Goal: Information Seeking & Learning: Learn about a topic

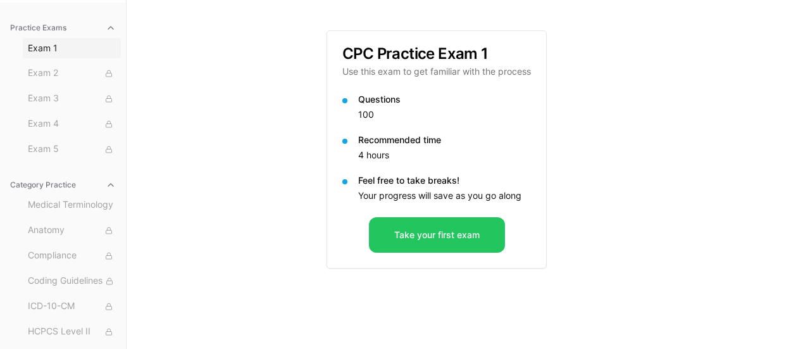
click at [45, 50] on span "Exam 1" at bounding box center [72, 48] width 88 height 13
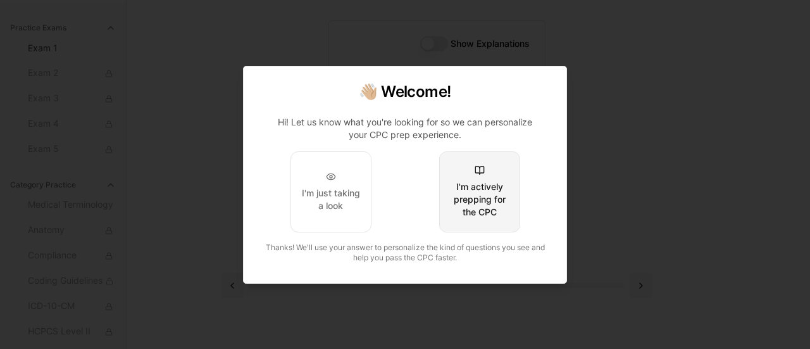
click at [480, 192] on div "I'm actively prepping for the CPC" at bounding box center [479, 199] width 59 height 38
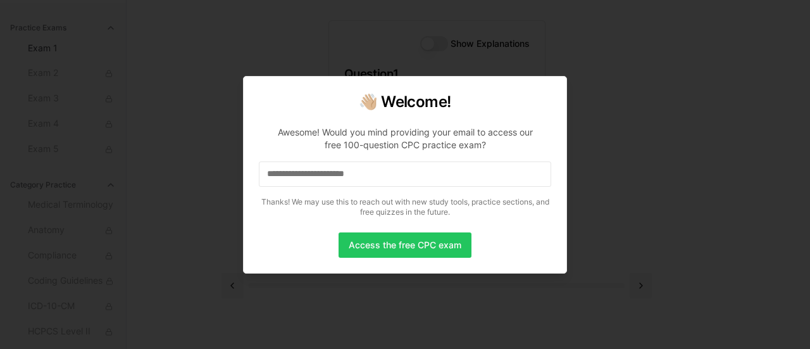
click at [305, 177] on input at bounding box center [405, 173] width 292 height 25
click at [278, 178] on input "*" at bounding box center [405, 173] width 292 height 25
click at [280, 178] on input "**" at bounding box center [405, 173] width 292 height 25
click at [280, 178] on input "***" at bounding box center [405, 173] width 292 height 25
drag, startPoint x: 280, startPoint y: 178, endPoint x: 282, endPoint y: 184, distance: 6.5
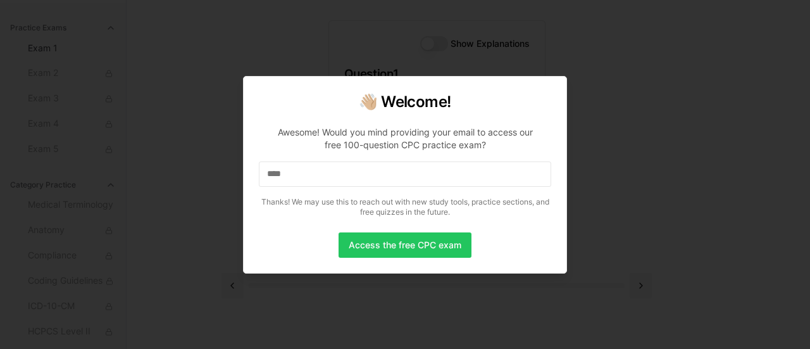
click at [282, 185] on input "****" at bounding box center [405, 173] width 292 height 25
click at [304, 169] on input "****" at bounding box center [405, 173] width 292 height 25
click at [307, 166] on input "*****" at bounding box center [405, 173] width 292 height 25
click at [319, 179] on input "******" at bounding box center [405, 173] width 292 height 25
click at [319, 177] on input "******" at bounding box center [405, 173] width 292 height 25
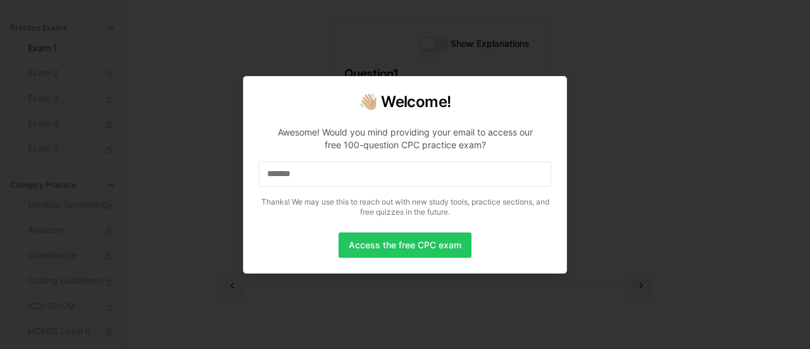
click at [319, 177] on input "*******" at bounding box center [405, 173] width 292 height 25
click at [326, 171] on input "********" at bounding box center [405, 173] width 292 height 25
click at [351, 178] on input "*********" at bounding box center [405, 173] width 292 height 25
click at [351, 177] on input "**********" at bounding box center [405, 173] width 292 height 25
click at [352, 176] on input "**********" at bounding box center [405, 173] width 292 height 25
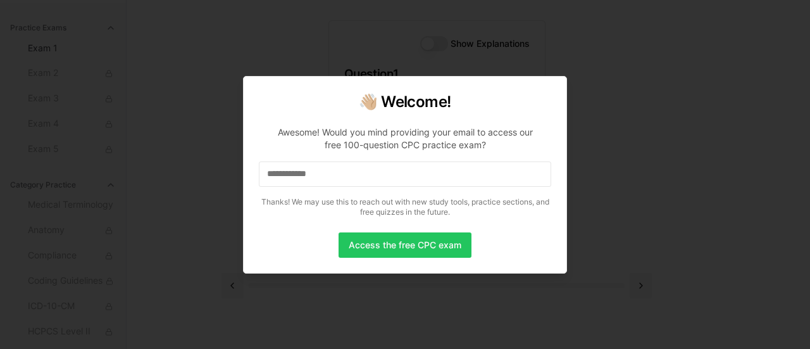
click at [352, 176] on input "**********" at bounding box center [405, 173] width 292 height 25
click at [361, 175] on input "**********" at bounding box center [405, 173] width 292 height 25
click at [362, 175] on input "**********" at bounding box center [405, 173] width 292 height 25
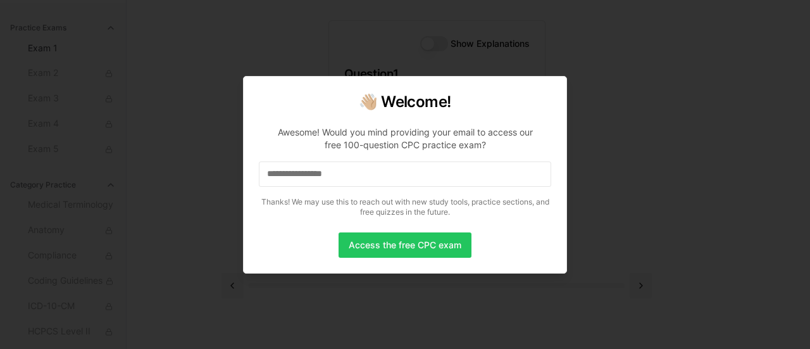
click at [362, 175] on input "**********" at bounding box center [405, 173] width 292 height 25
click at [427, 246] on button "Access the free CPC exam" at bounding box center [405, 244] width 133 height 25
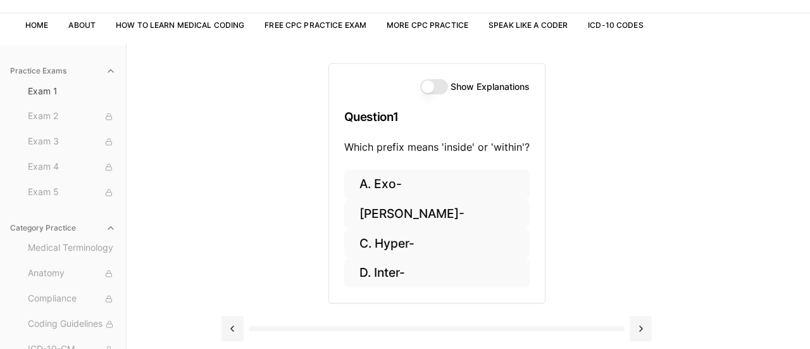
scroll to position [116, 0]
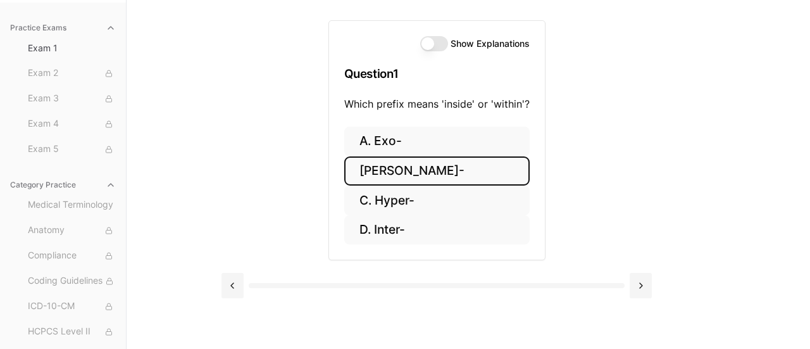
click at [396, 166] on button "[PERSON_NAME]-" at bounding box center [436, 171] width 185 height 30
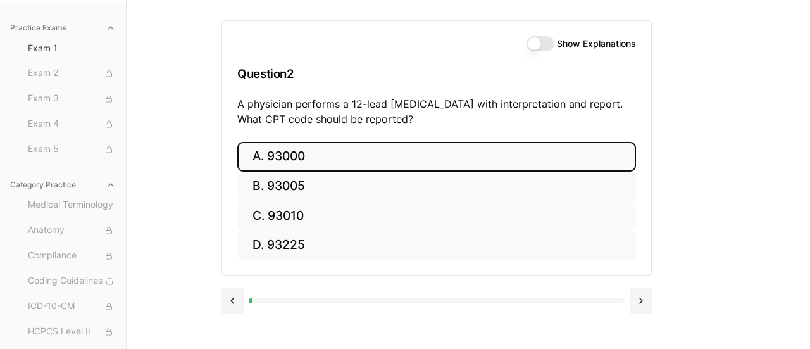
click at [311, 153] on button "A. 93000" at bounding box center [436, 157] width 399 height 30
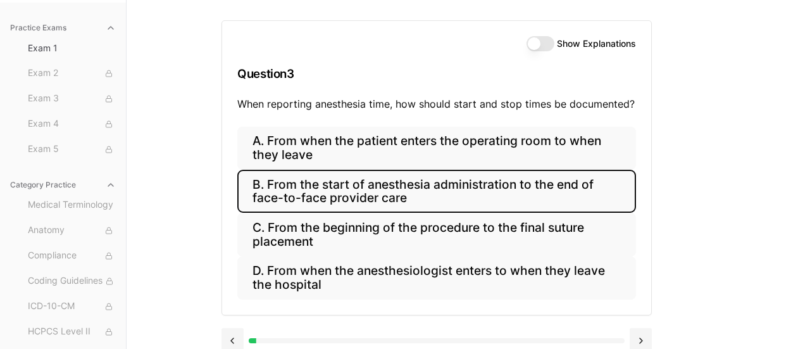
click at [437, 194] on button "B. From the start of anesthesia administration to the end of face-to-face provi…" at bounding box center [436, 191] width 399 height 43
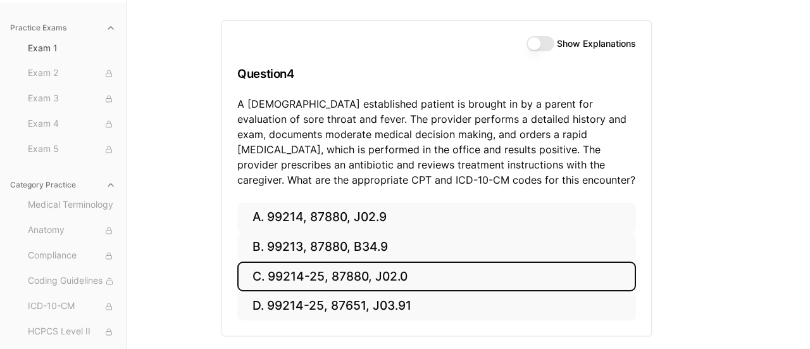
click at [387, 274] on button "C. 99214-25, 87880, J02.0" at bounding box center [436, 276] width 399 height 30
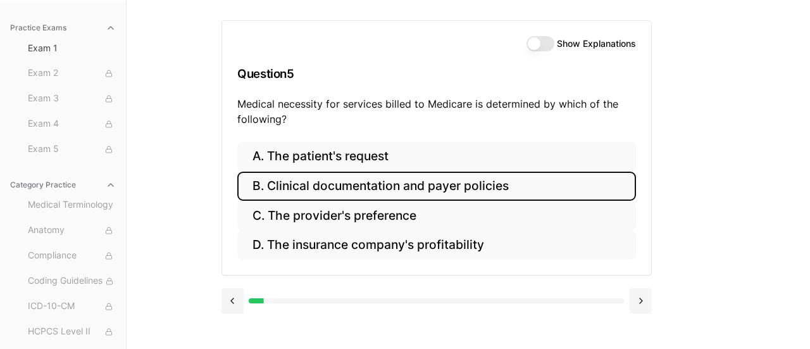
click at [476, 184] on button "B. Clinical documentation and payer policies" at bounding box center [436, 186] width 399 height 30
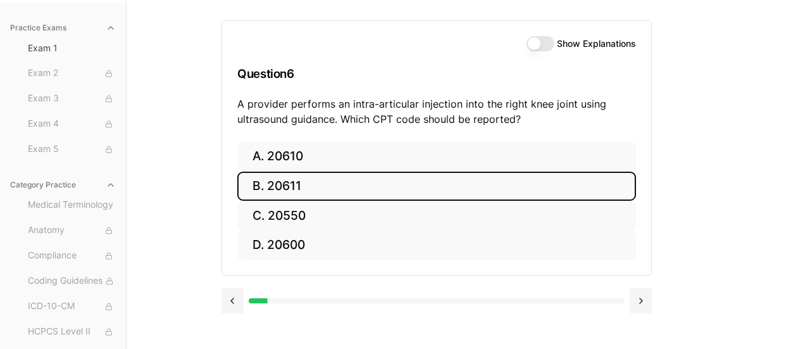
click at [306, 182] on button "B. 20611" at bounding box center [436, 186] width 399 height 30
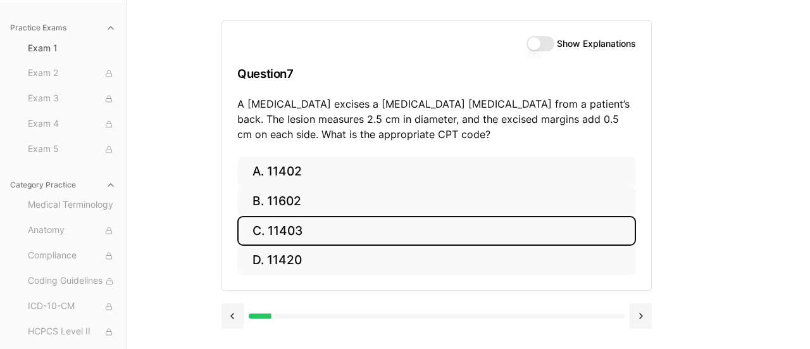
click at [328, 227] on button "C. 11403" at bounding box center [436, 231] width 399 height 30
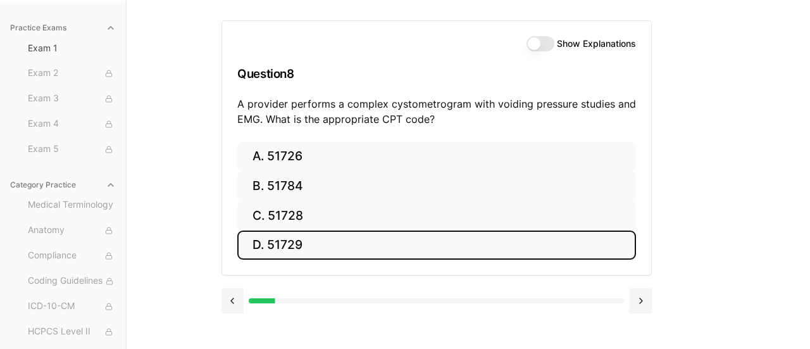
click at [346, 237] on button "D. 51729" at bounding box center [436, 245] width 399 height 30
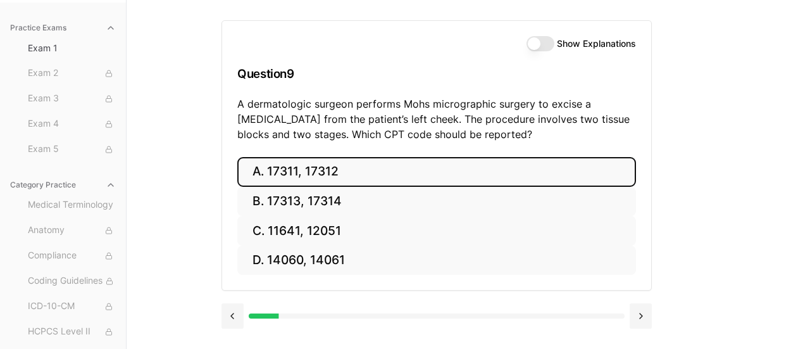
click at [331, 174] on button "A. 17311, 17312" at bounding box center [436, 172] width 399 height 30
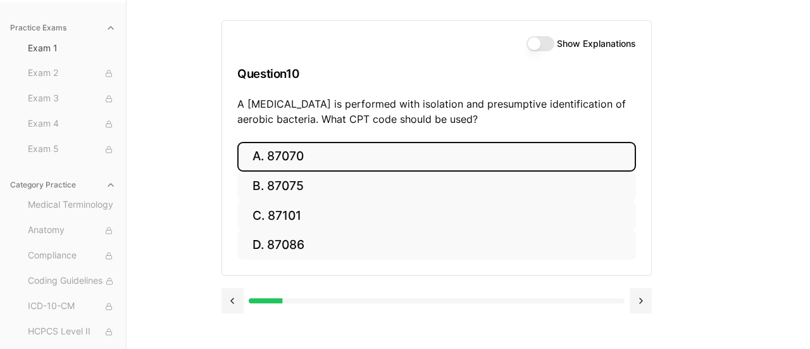
click at [328, 154] on button "A. 87070" at bounding box center [436, 157] width 399 height 30
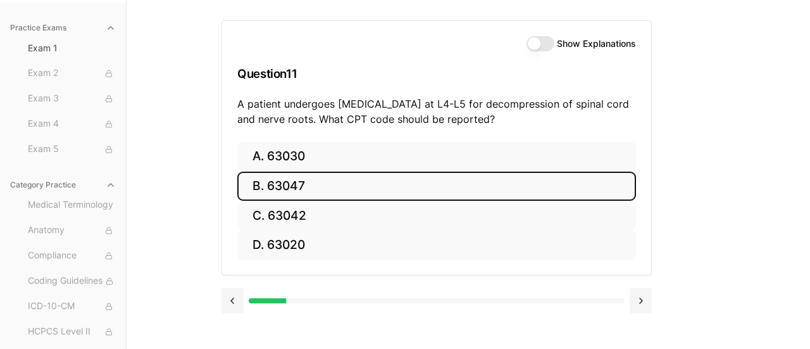
click at [346, 180] on button "B. 63047" at bounding box center [436, 186] width 399 height 30
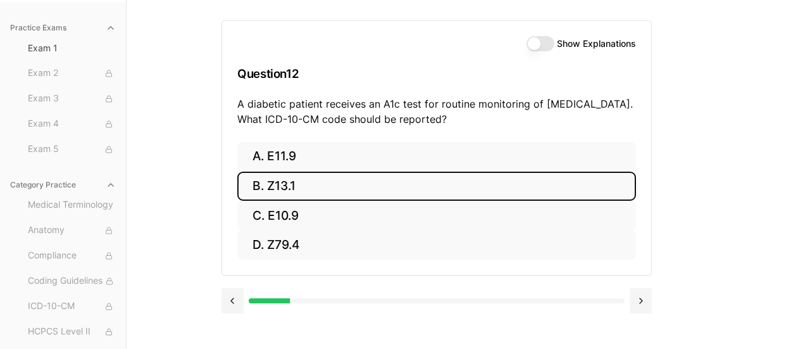
click at [346, 186] on button "B. Z13.1" at bounding box center [436, 186] width 399 height 30
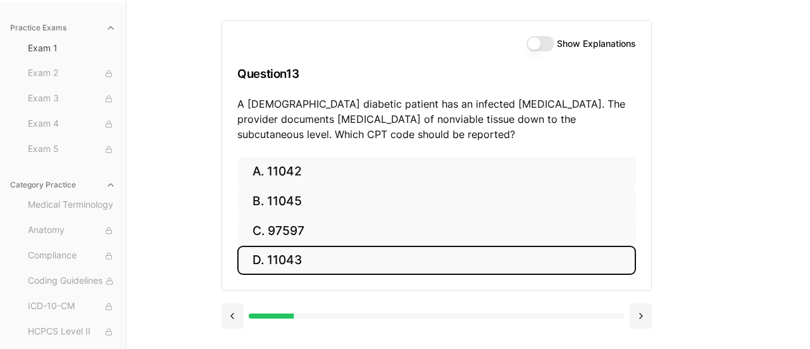
click at [365, 260] on button "D. 11043" at bounding box center [436, 261] width 399 height 30
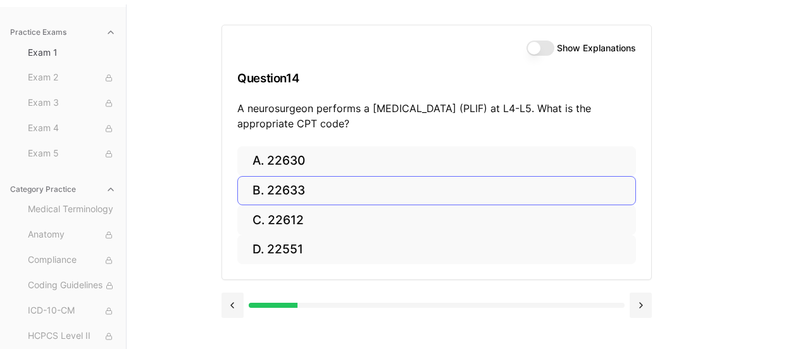
scroll to position [110, 0]
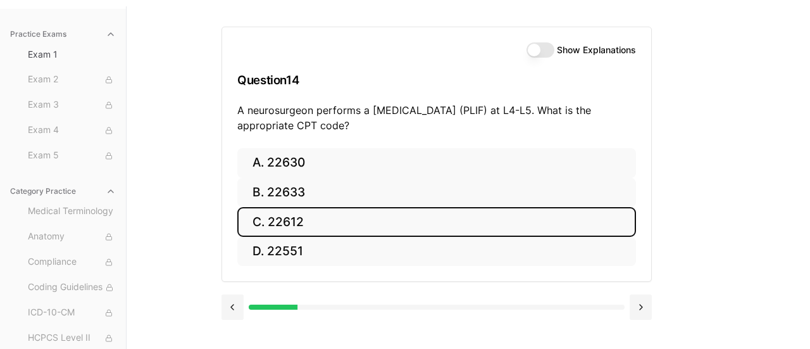
click at [317, 220] on button "C. 22612" at bounding box center [436, 222] width 399 height 30
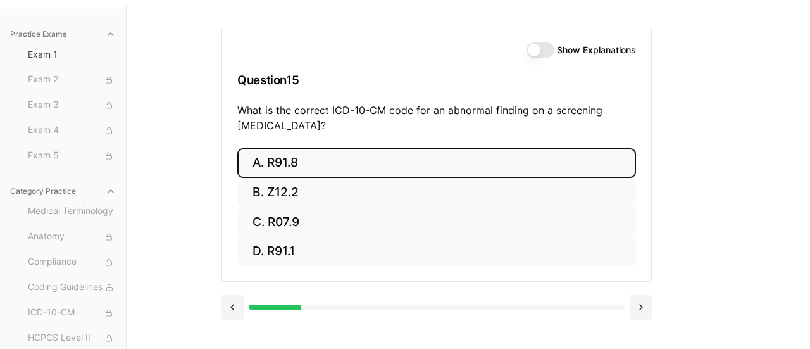
click at [368, 155] on button "A. R91.8" at bounding box center [436, 163] width 399 height 30
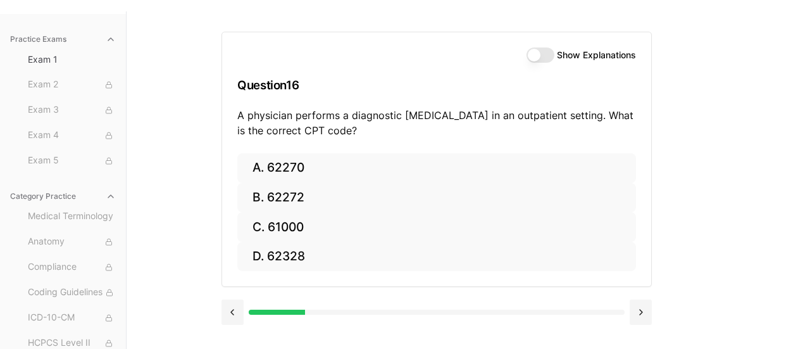
scroll to position [104, 0]
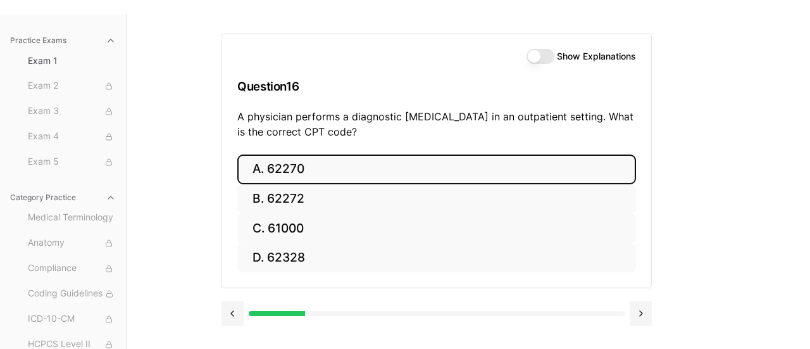
click at [329, 170] on button "A. 62270" at bounding box center [436, 169] width 399 height 30
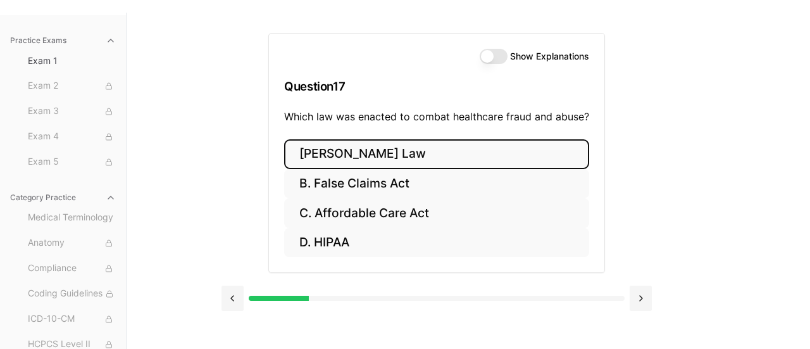
click at [473, 154] on button "[PERSON_NAME] Law" at bounding box center [436, 154] width 305 height 30
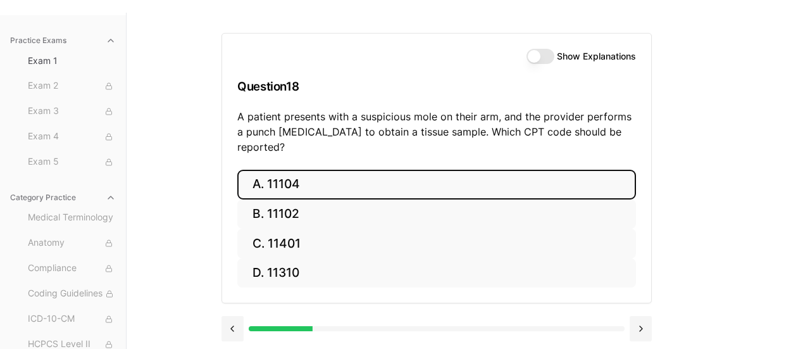
click at [368, 170] on button "A. 11104" at bounding box center [436, 185] width 399 height 30
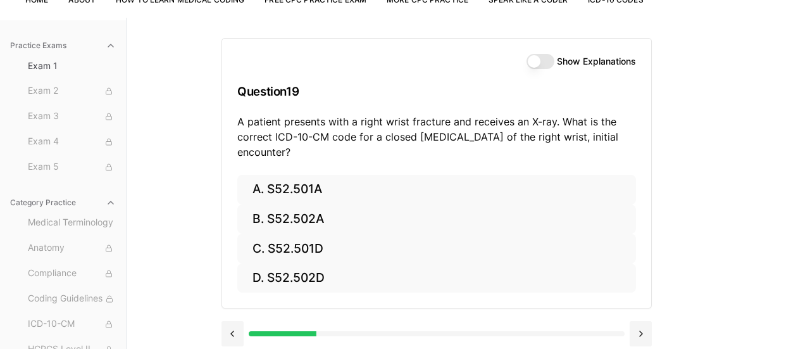
scroll to position [97, 0]
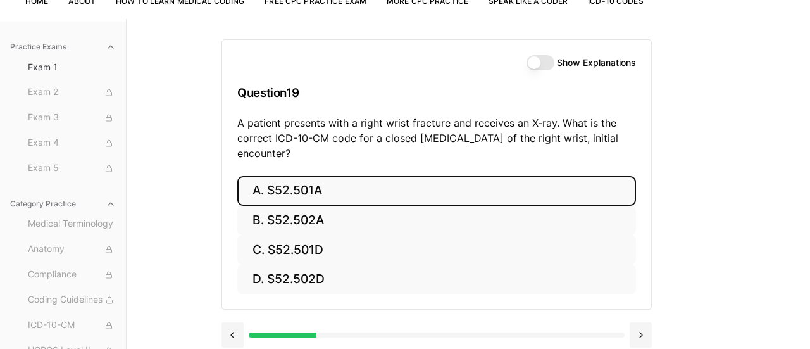
click at [337, 187] on button "A. S52.501A" at bounding box center [436, 191] width 399 height 30
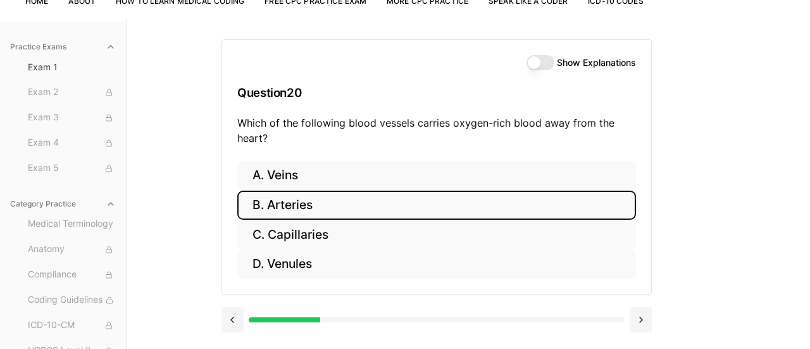
click at [330, 203] on button "B. Arteries" at bounding box center [436, 205] width 399 height 30
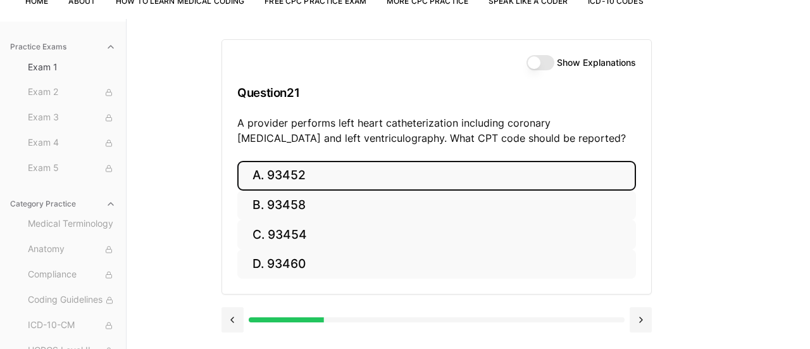
click at [430, 171] on button "A. 93452" at bounding box center [436, 176] width 399 height 30
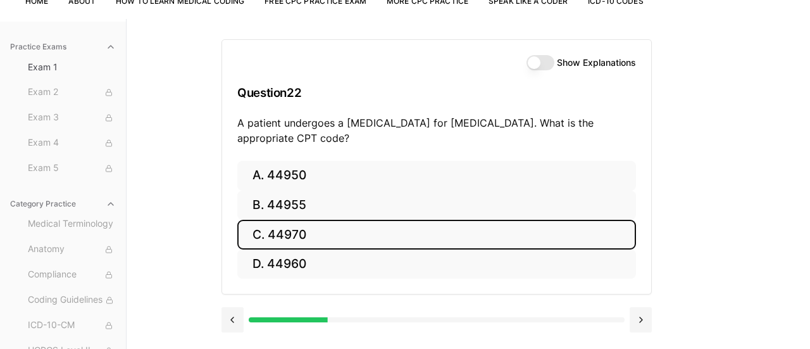
click at [358, 231] on button "C. 44970" at bounding box center [436, 235] width 399 height 30
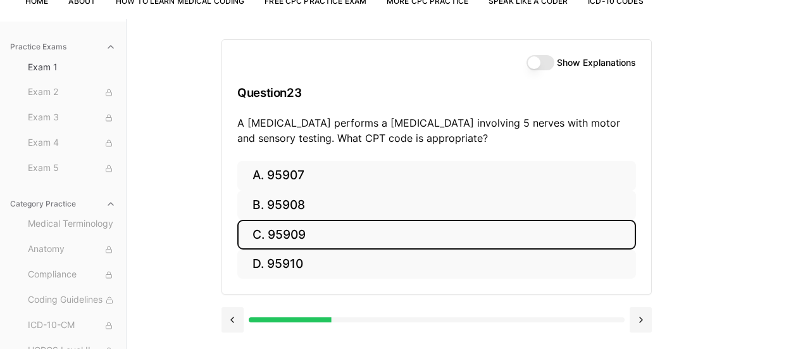
click at [348, 239] on button "C. 95909" at bounding box center [436, 235] width 399 height 30
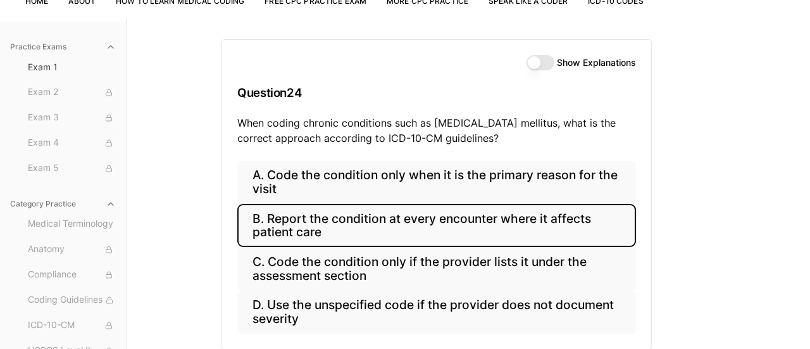
click at [544, 217] on button "B. Report the condition at every encounter where it affects patient care" at bounding box center [436, 225] width 399 height 43
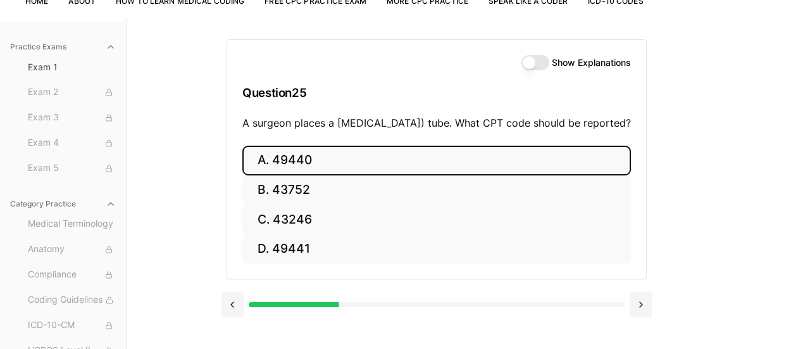
click at [444, 171] on button "A. 49440" at bounding box center [436, 161] width 389 height 30
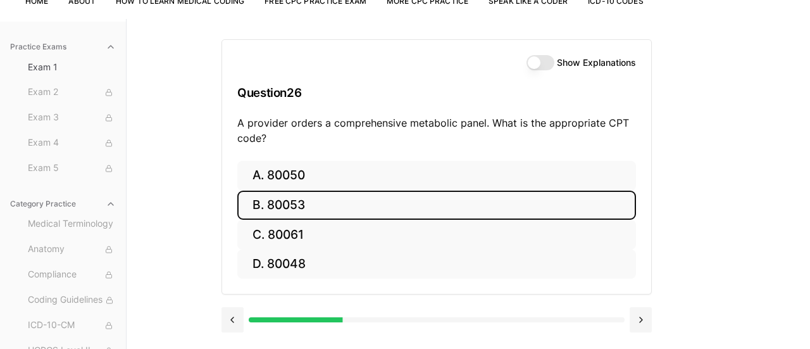
click at [351, 204] on button "B. 80053" at bounding box center [436, 205] width 399 height 30
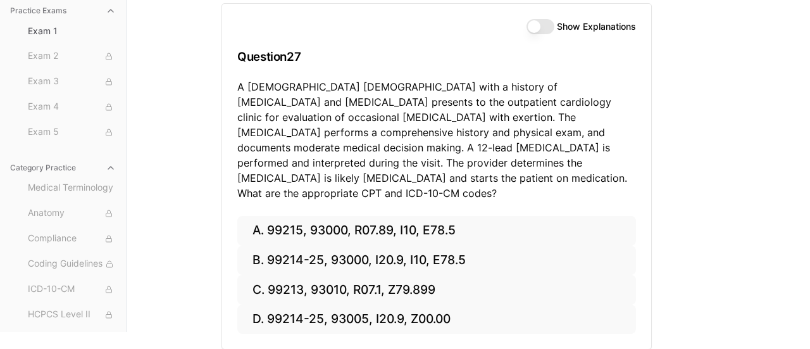
scroll to position [120, 0]
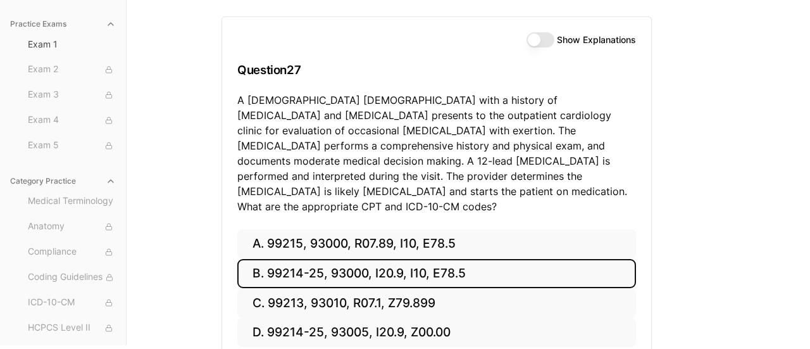
click at [467, 259] on button "B. 99214-25, 93000, I20.9, I10, E78.5" at bounding box center [436, 274] width 399 height 30
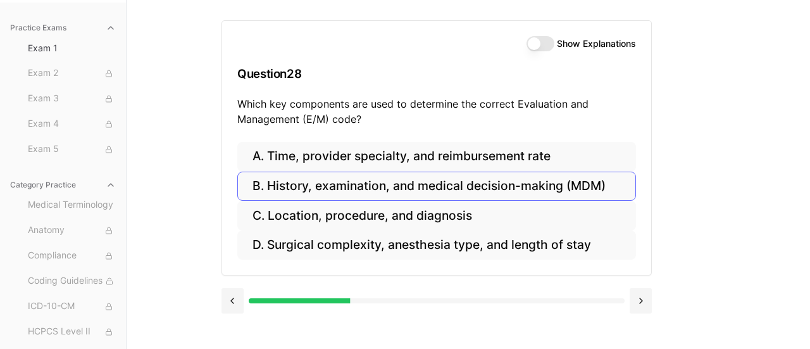
scroll to position [116, 0]
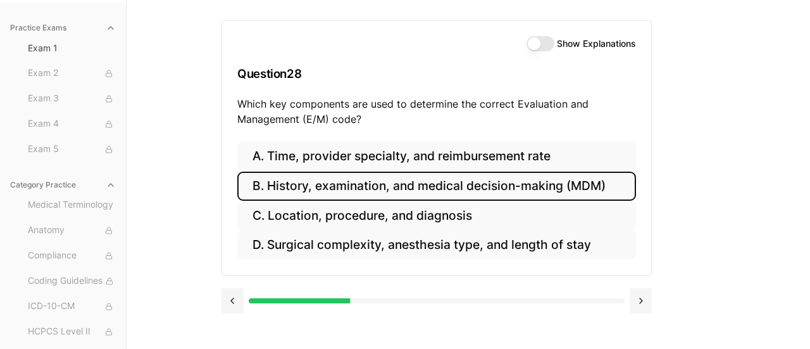
click at [540, 184] on button "B. History, examination, and medical decision-making (MDM)" at bounding box center [436, 186] width 399 height 30
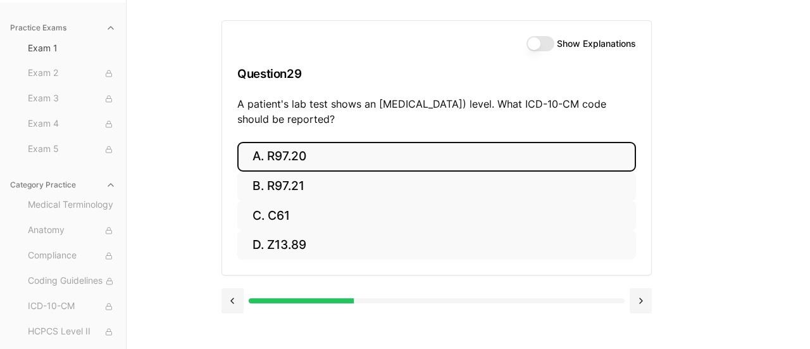
click at [430, 148] on button "A. R97.20" at bounding box center [436, 157] width 399 height 30
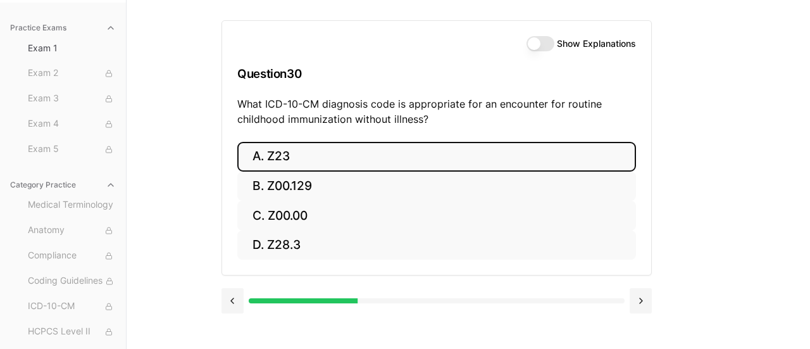
click at [351, 154] on button "A. Z23" at bounding box center [436, 157] width 399 height 30
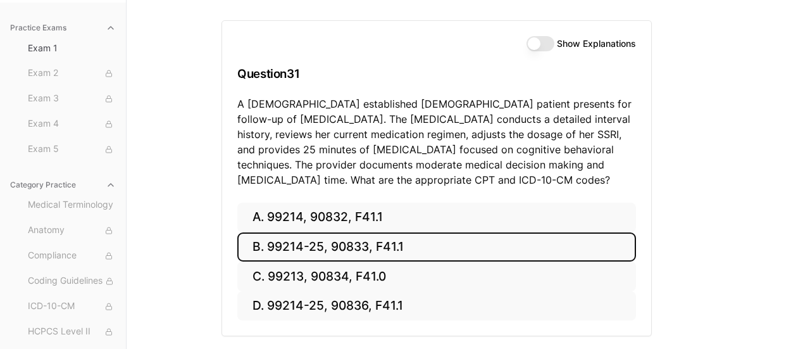
click at [419, 245] on button "B. 99214-25, 90833, F41.1" at bounding box center [436, 247] width 399 height 30
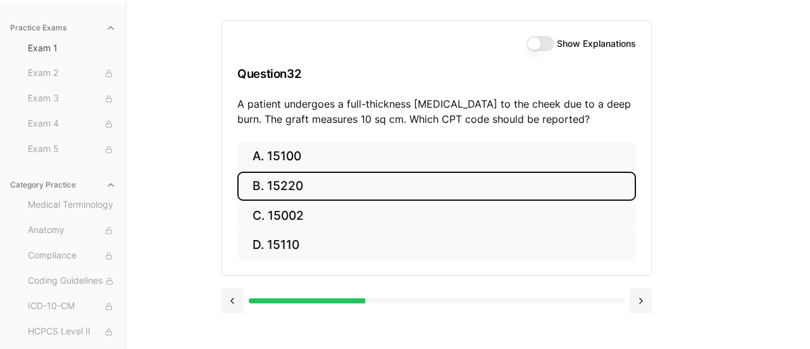
click at [312, 184] on button "B. 15220" at bounding box center [436, 186] width 399 height 30
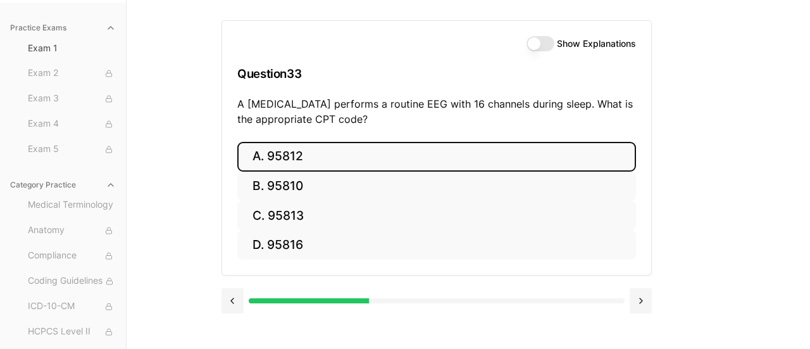
click at [337, 153] on button "A. 95812" at bounding box center [436, 157] width 399 height 30
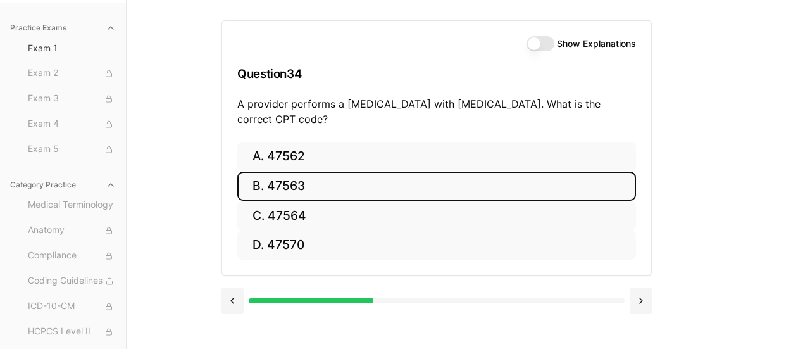
click at [339, 181] on button "B. 47563" at bounding box center [436, 186] width 399 height 30
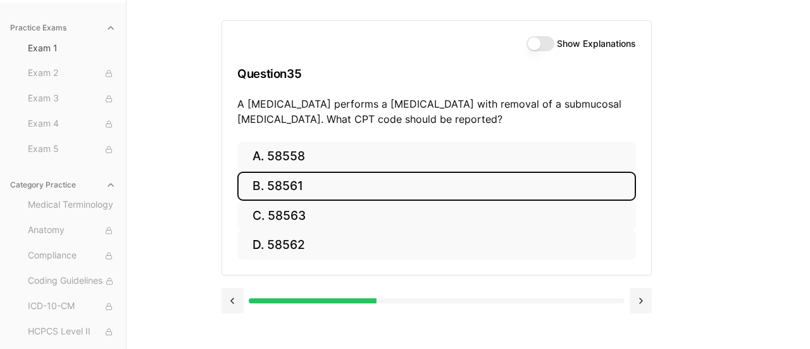
click at [372, 189] on button "B. 58561" at bounding box center [436, 186] width 399 height 30
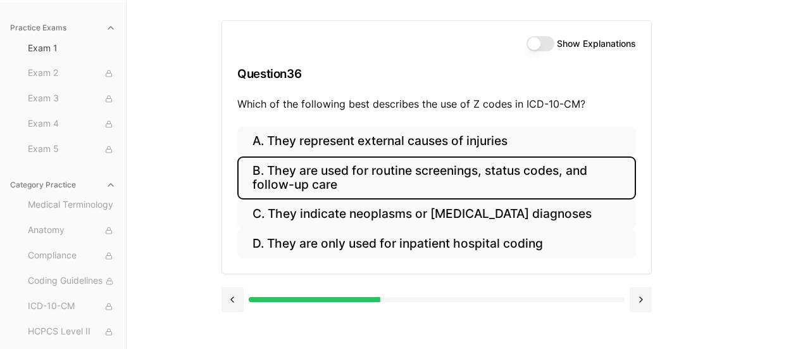
click at [508, 175] on button "B. They are used for routine screenings, status codes, and follow-up care" at bounding box center [436, 177] width 399 height 43
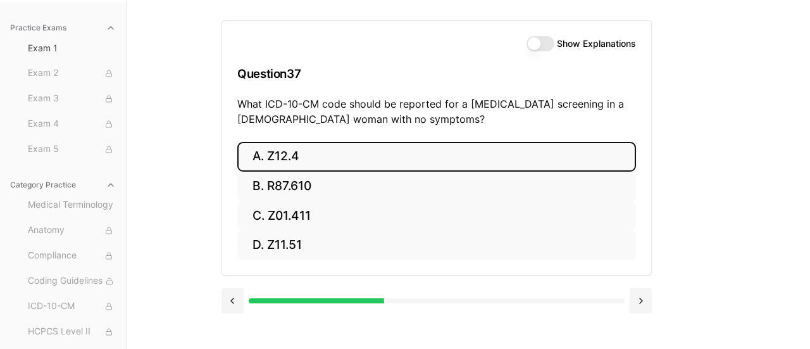
click at [355, 156] on button "A. Z12.4" at bounding box center [436, 157] width 399 height 30
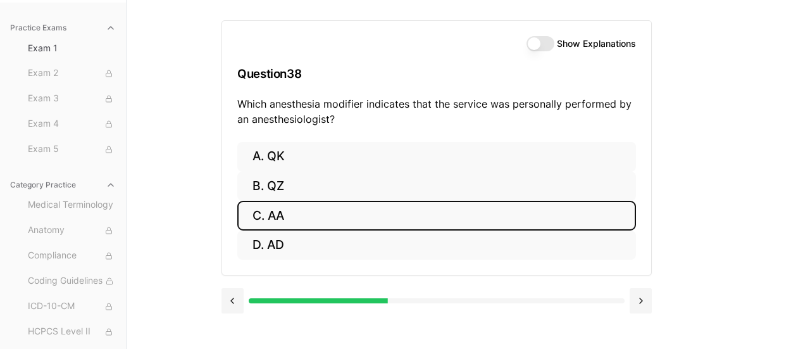
click at [318, 215] on button "C. AA" at bounding box center [436, 216] width 399 height 30
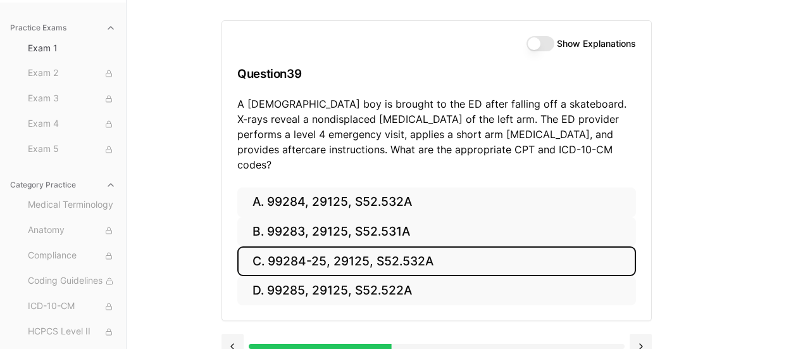
click at [416, 246] on button "C. 99284-25, 29125, S52.532A" at bounding box center [436, 261] width 399 height 30
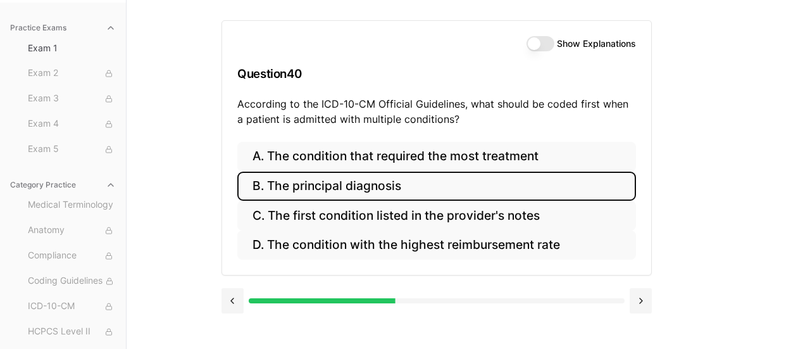
click at [451, 178] on button "B. The principal diagnosis" at bounding box center [436, 186] width 399 height 30
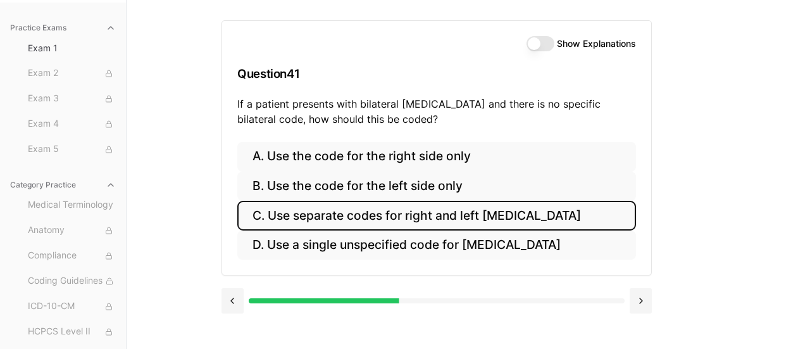
click at [468, 211] on button "C. Use separate codes for right and left [MEDICAL_DATA]" at bounding box center [436, 216] width 399 height 30
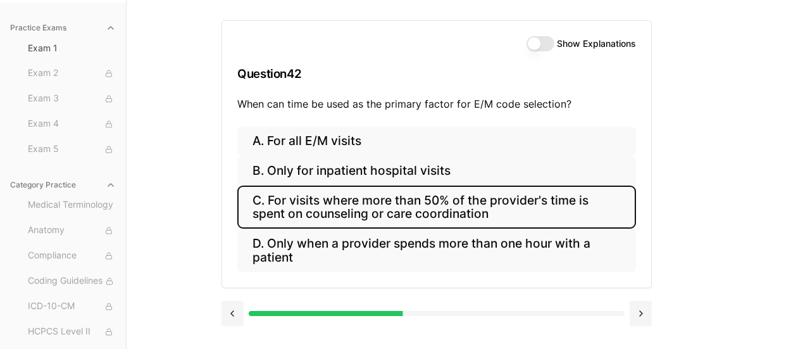
click at [478, 200] on button "C. For visits where more than 50% of the provider's time is spent on counseling…" at bounding box center [436, 206] width 399 height 43
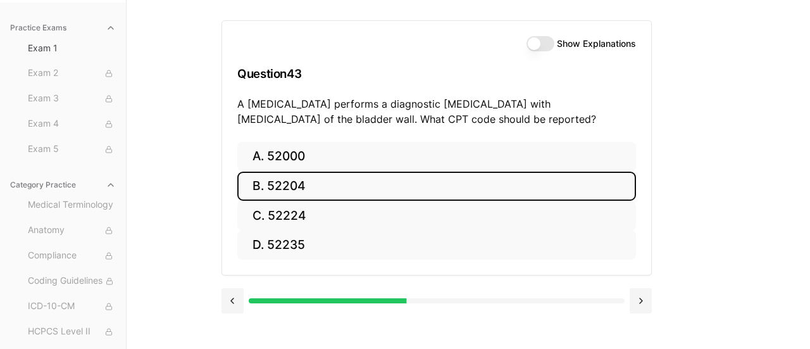
click at [327, 182] on button "B. 52204" at bounding box center [436, 186] width 399 height 30
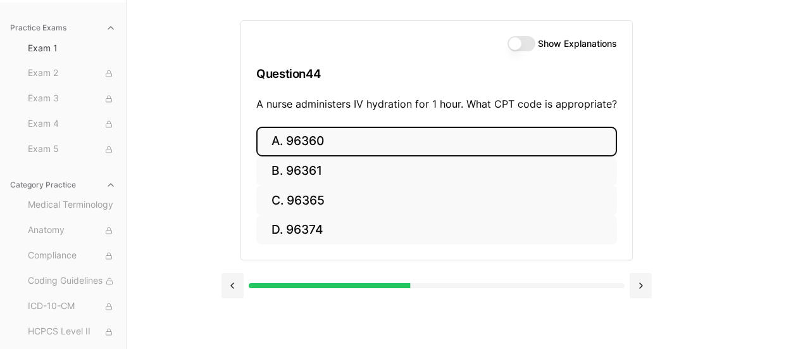
click at [425, 130] on button "A. 96360" at bounding box center [436, 142] width 361 height 30
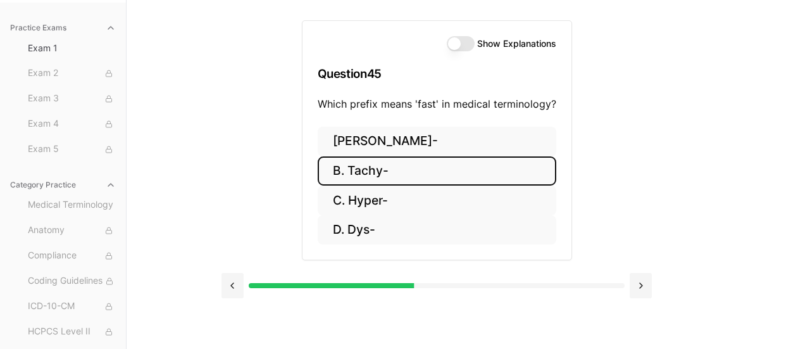
click at [396, 168] on button "B. Tachy-" at bounding box center [437, 171] width 239 height 30
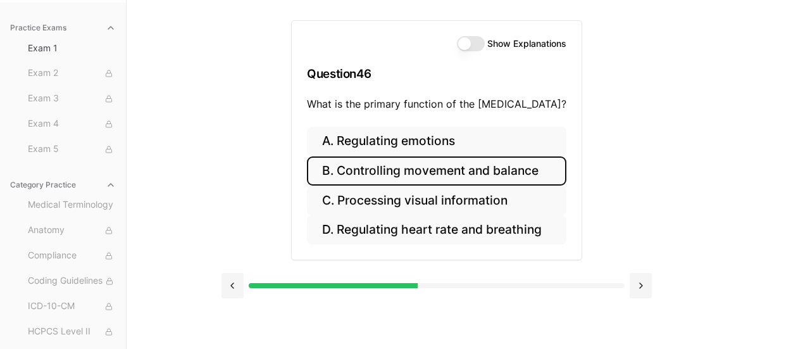
click at [472, 171] on button "B. Controlling movement and balance" at bounding box center [436, 171] width 259 height 30
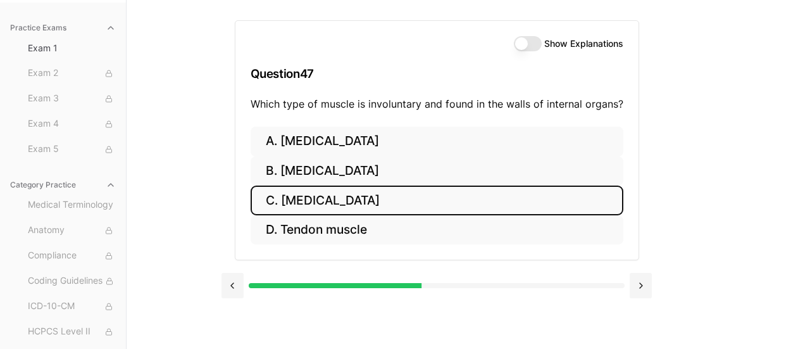
click at [375, 194] on button "C. [MEDICAL_DATA]" at bounding box center [437, 200] width 373 height 30
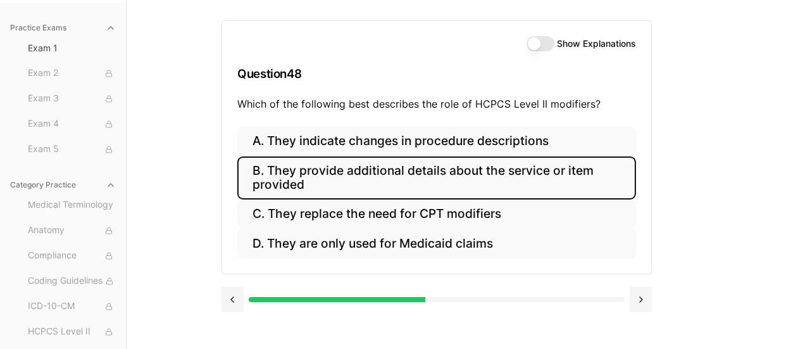
click at [520, 170] on button "B. They provide additional details about the service or item provided" at bounding box center [436, 177] width 399 height 43
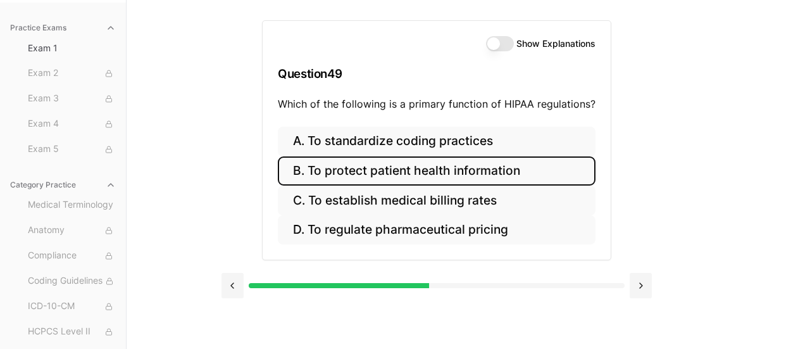
click at [498, 168] on button "B. To protect patient health information" at bounding box center [437, 171] width 318 height 30
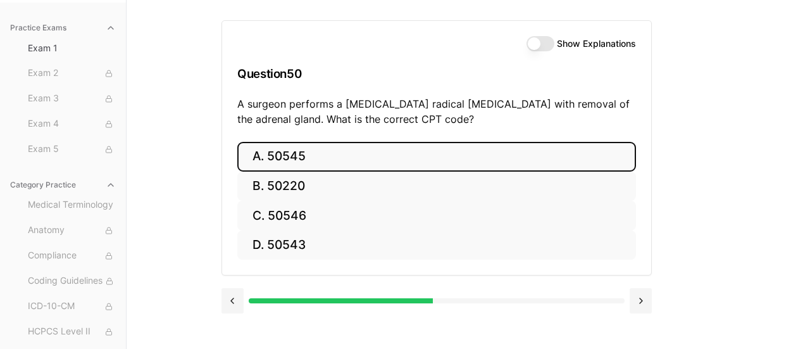
click at [461, 156] on button "A. 50545" at bounding box center [436, 157] width 399 height 30
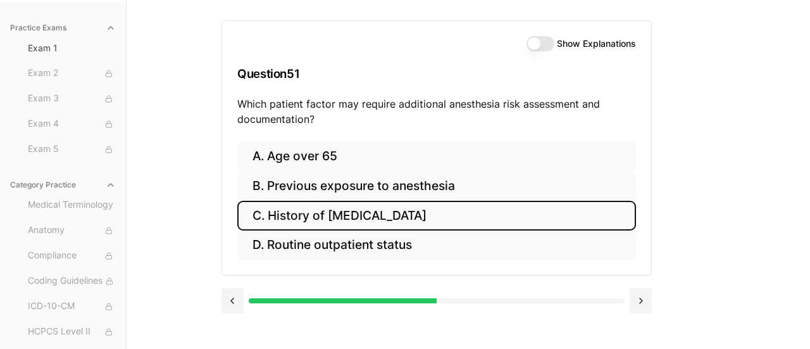
click at [443, 212] on button "C. History of [MEDICAL_DATA]" at bounding box center [436, 216] width 399 height 30
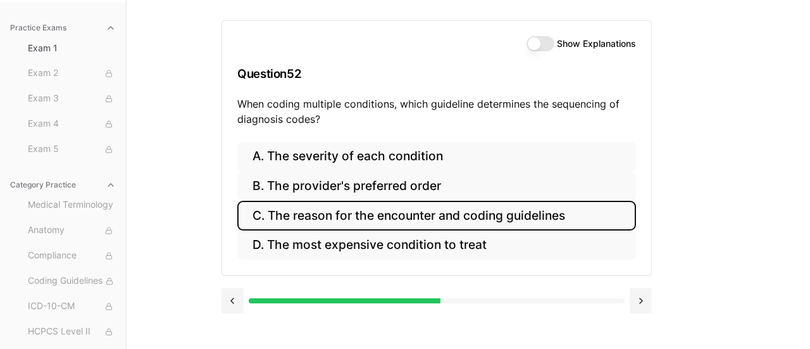
click at [497, 208] on button "C. The reason for the encounter and coding guidelines" at bounding box center [436, 216] width 399 height 30
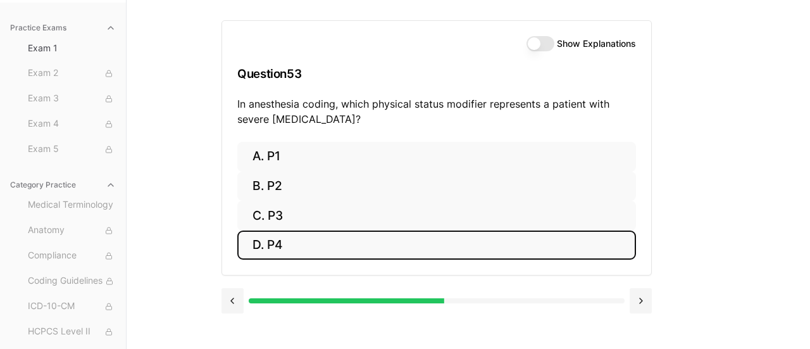
click at [274, 244] on button "D. P4" at bounding box center [436, 245] width 399 height 30
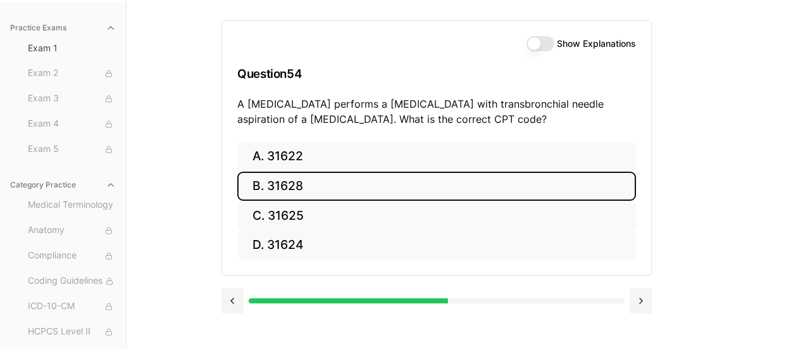
click at [339, 183] on button "B. 31628" at bounding box center [436, 186] width 399 height 30
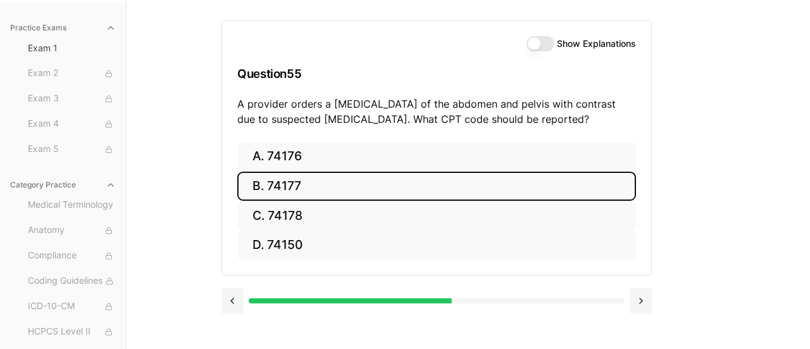
click at [373, 184] on button "B. 74177" at bounding box center [436, 186] width 399 height 30
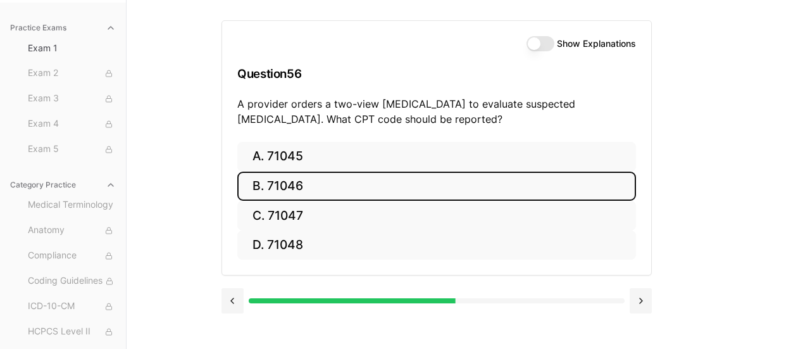
click at [337, 184] on button "B. 71046" at bounding box center [436, 186] width 399 height 30
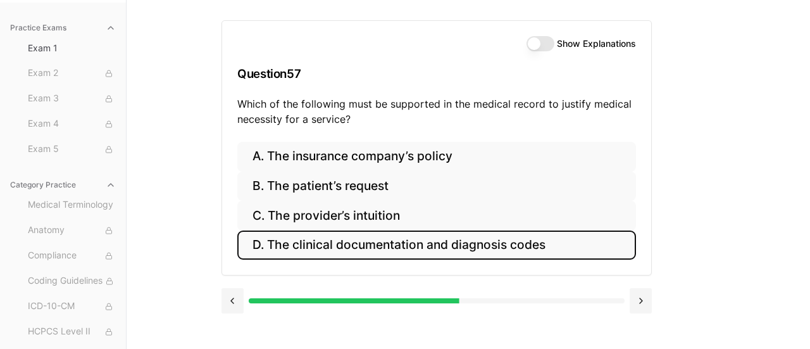
click at [488, 240] on button "D. The clinical documentation and diagnosis codes" at bounding box center [436, 245] width 399 height 30
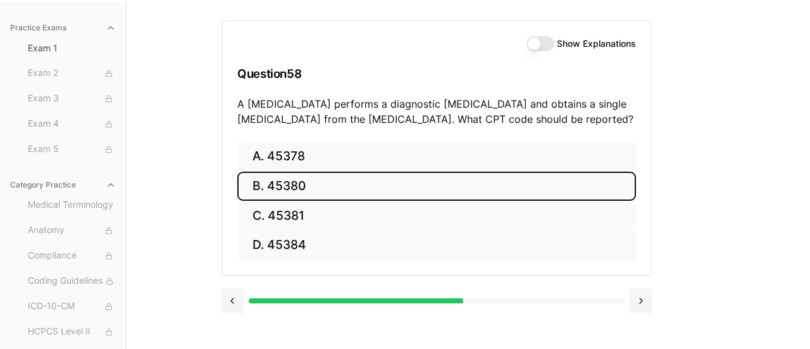
click at [385, 181] on button "B. 45380" at bounding box center [436, 186] width 399 height 30
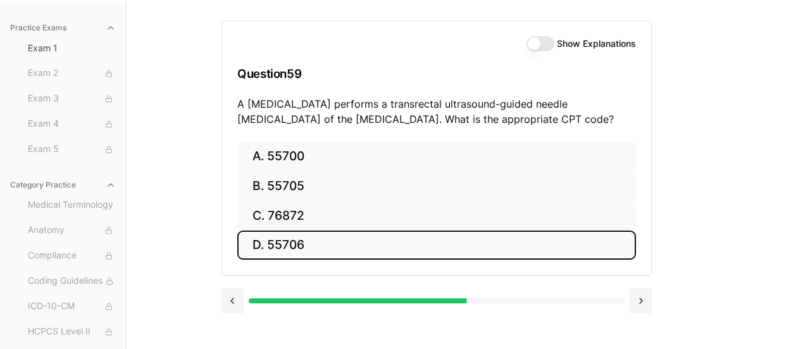
click at [345, 241] on button "D. 55706" at bounding box center [436, 245] width 399 height 30
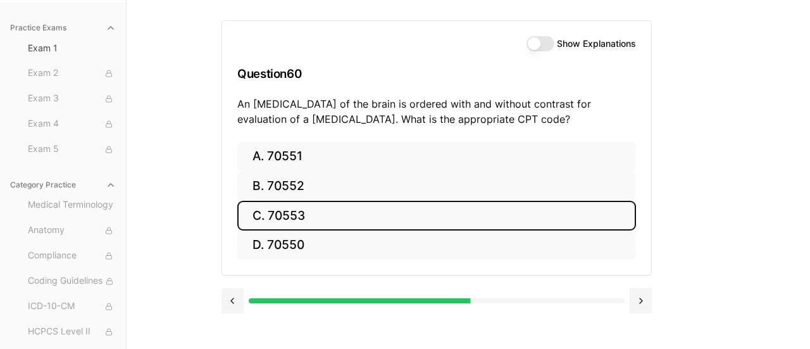
click at [324, 215] on button "C. 70553" at bounding box center [436, 216] width 399 height 30
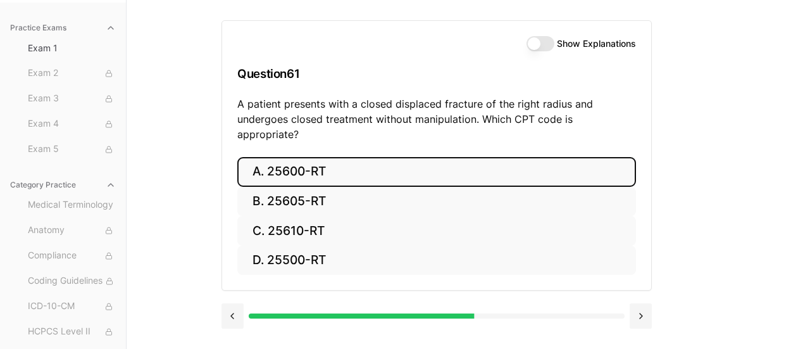
click at [344, 157] on button "A. 25600-RT" at bounding box center [436, 172] width 399 height 30
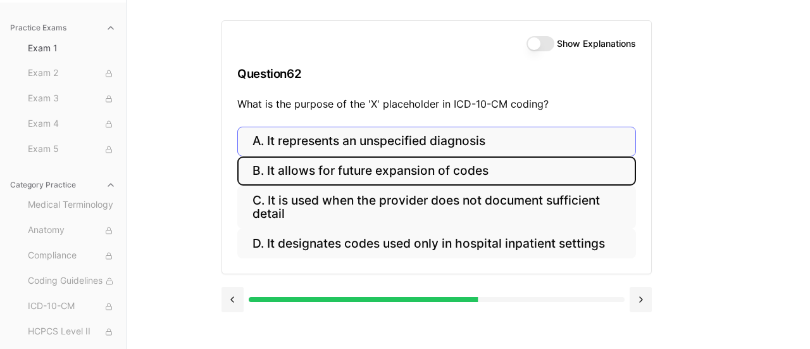
click at [344, 156] on button "B. It allows for future expansion of codes" at bounding box center [436, 171] width 399 height 30
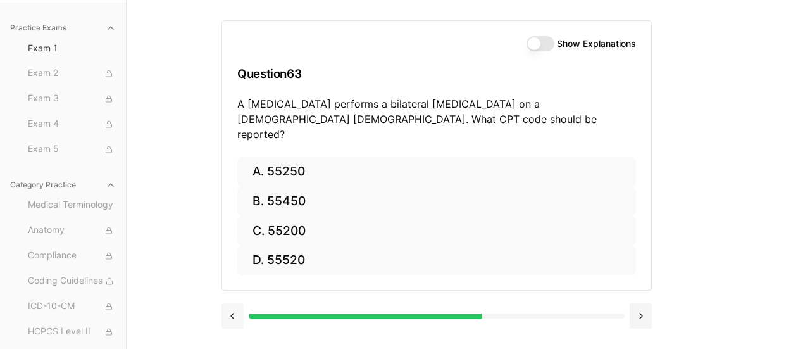
click at [231, 303] on button at bounding box center [232, 315] width 22 height 25
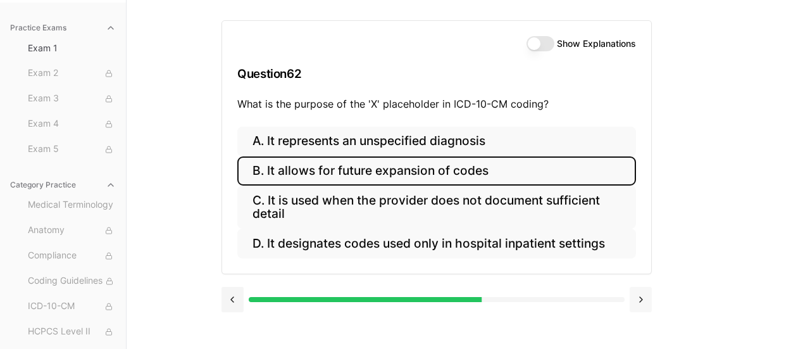
click at [641, 300] on button at bounding box center [641, 299] width 22 height 25
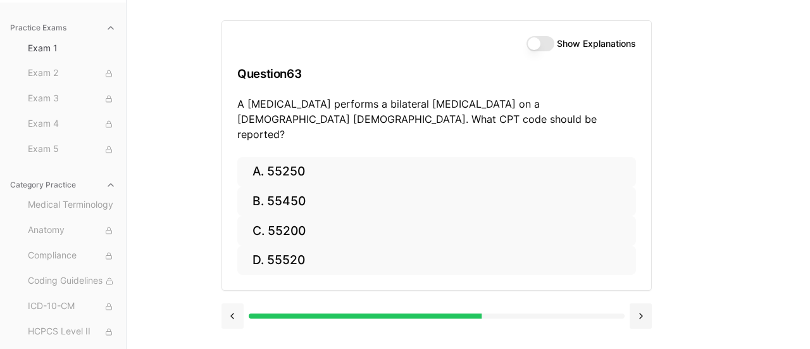
click at [235, 303] on button at bounding box center [232, 315] width 22 height 25
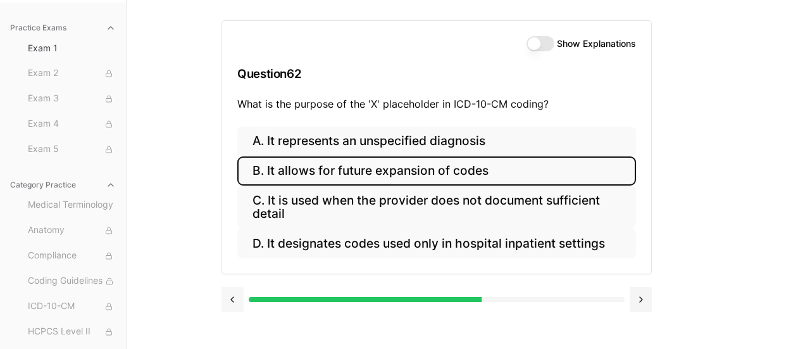
click at [235, 302] on button at bounding box center [232, 299] width 22 height 25
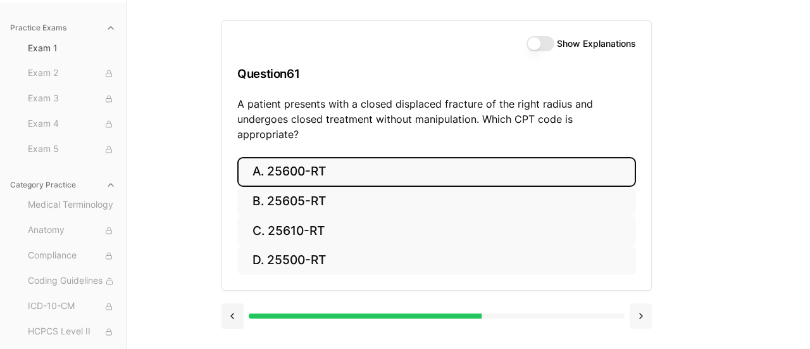
click at [635, 303] on button at bounding box center [641, 315] width 22 height 25
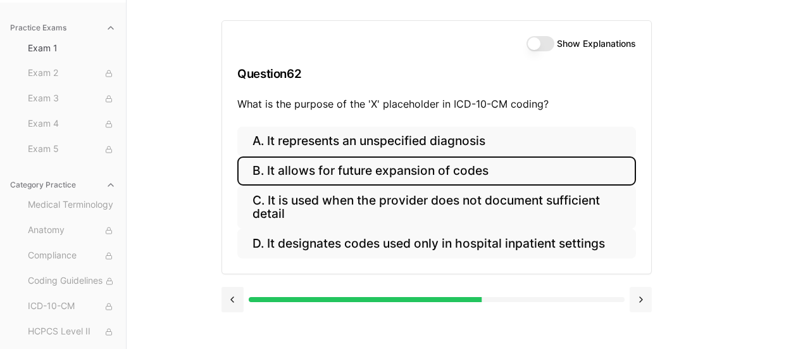
click at [635, 297] on button at bounding box center [641, 299] width 22 height 25
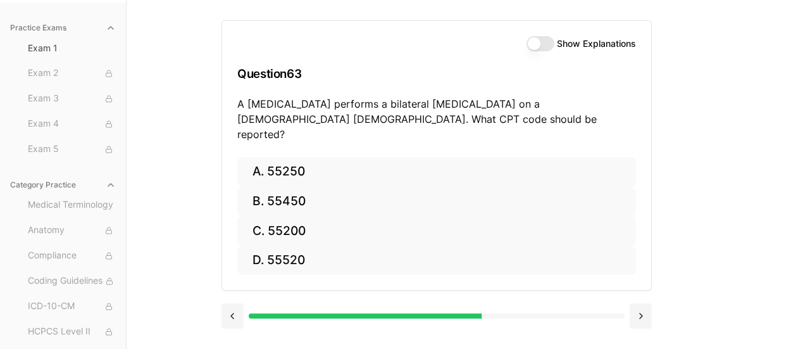
scroll to position [110, 0]
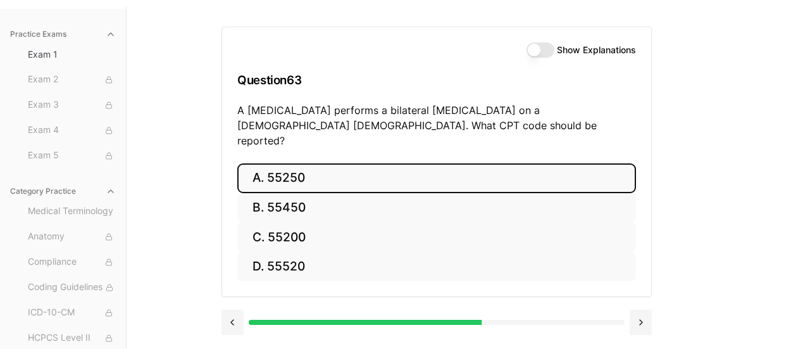
click at [371, 163] on button "A. 55250" at bounding box center [436, 178] width 399 height 30
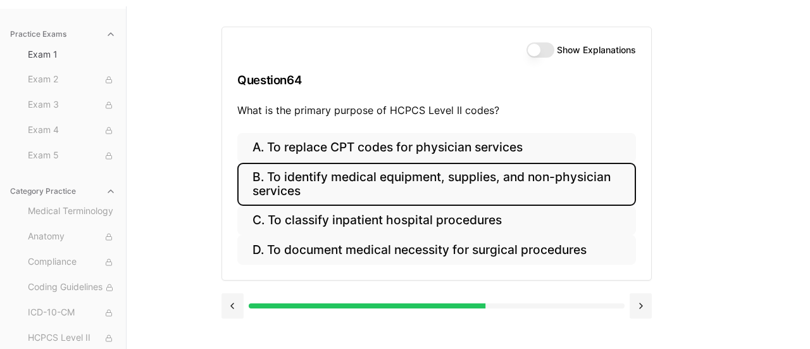
click at [446, 180] on button "B. To identify medical equipment, supplies, and non-physician services" at bounding box center [436, 184] width 399 height 43
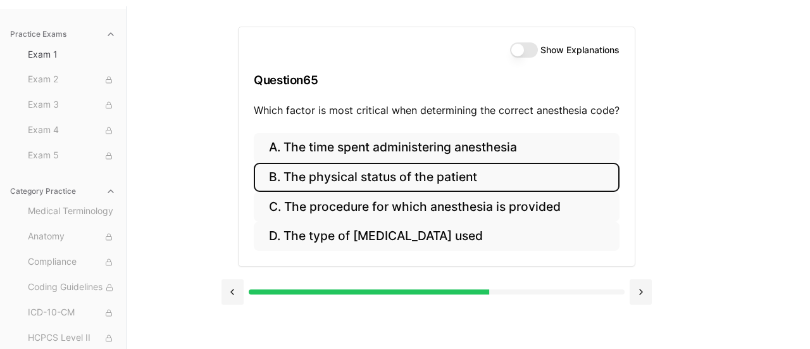
click at [577, 172] on button "B. The physical status of the patient" at bounding box center [437, 178] width 366 height 30
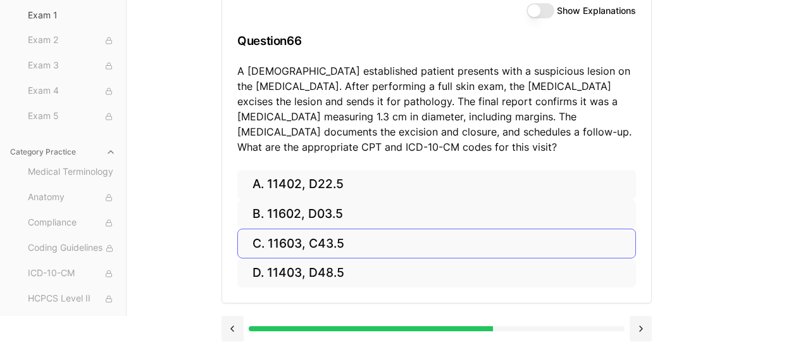
scroll to position [149, 0]
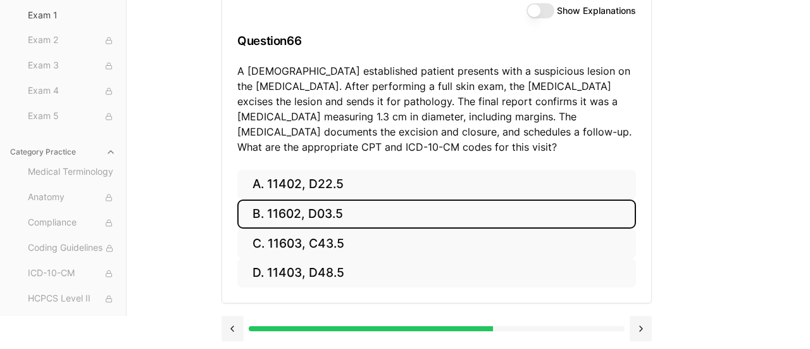
click at [359, 209] on button "B. 11602, D03.5" at bounding box center [436, 214] width 399 height 30
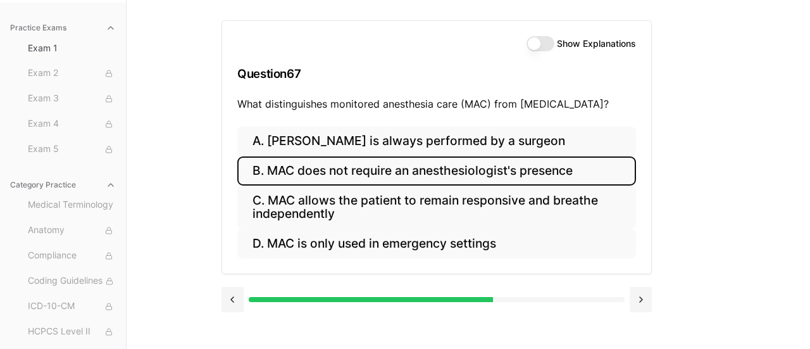
scroll to position [116, 0]
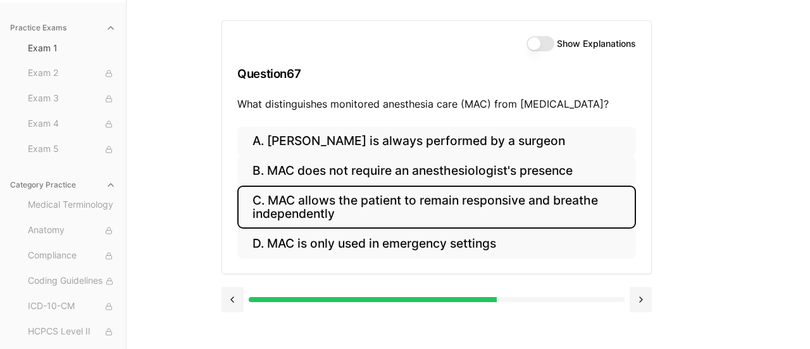
click at [506, 202] on button "C. MAC allows the patient to remain responsive and breathe independently" at bounding box center [436, 206] width 399 height 43
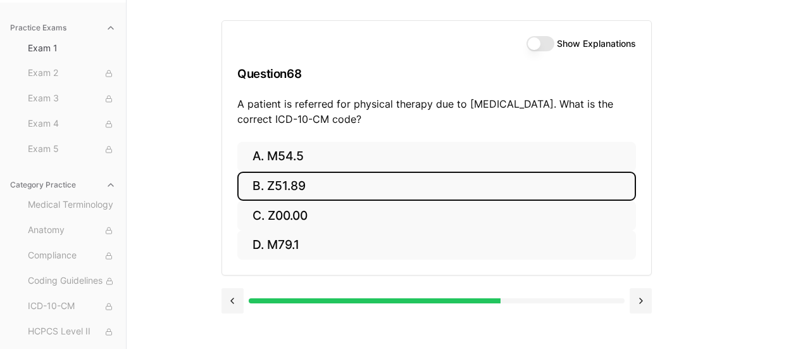
click at [317, 179] on button "B. Z51.89" at bounding box center [436, 186] width 399 height 30
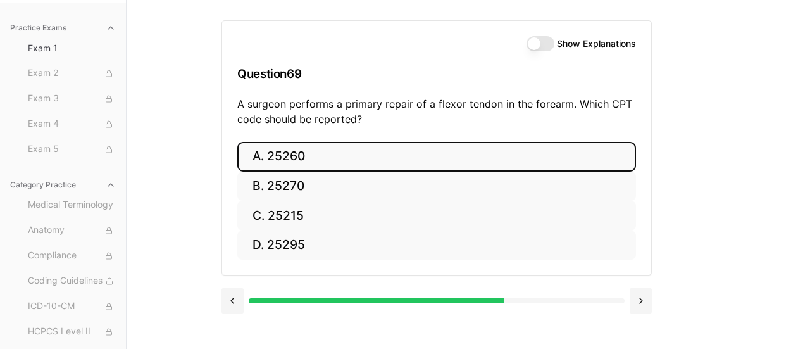
click at [384, 154] on button "A. 25260" at bounding box center [436, 157] width 399 height 30
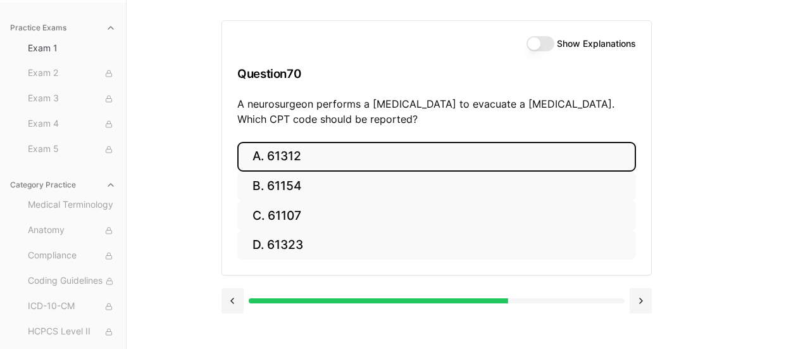
click at [383, 154] on button "A. 61312" at bounding box center [436, 157] width 399 height 30
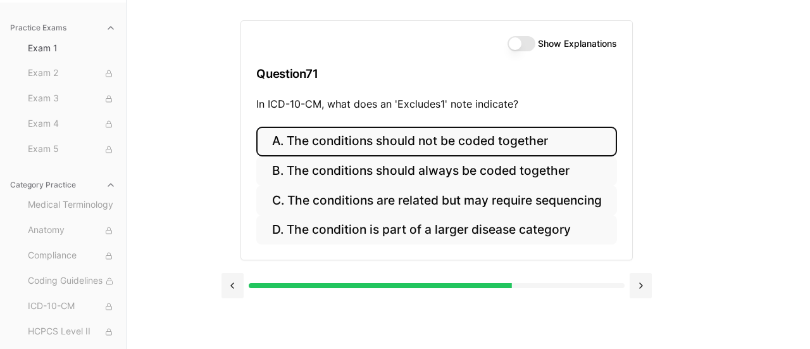
click at [542, 137] on button "A. The conditions should not be coded together" at bounding box center [436, 142] width 360 height 30
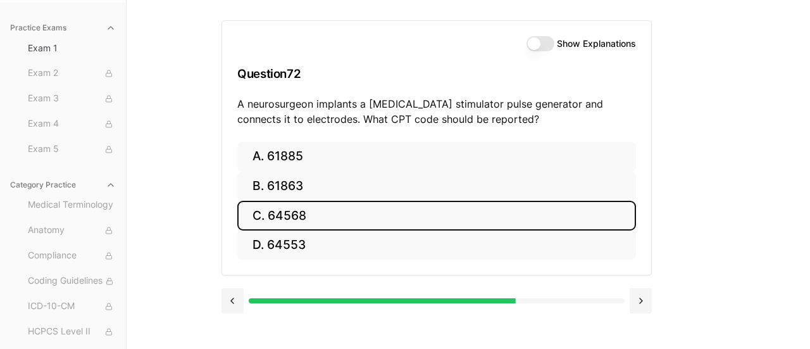
click at [331, 210] on button "C. 64568" at bounding box center [436, 216] width 399 height 30
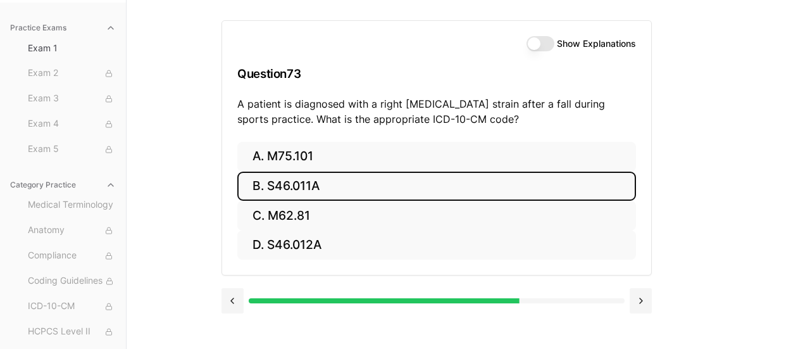
click at [347, 181] on button "B. S46.011A" at bounding box center [436, 186] width 399 height 30
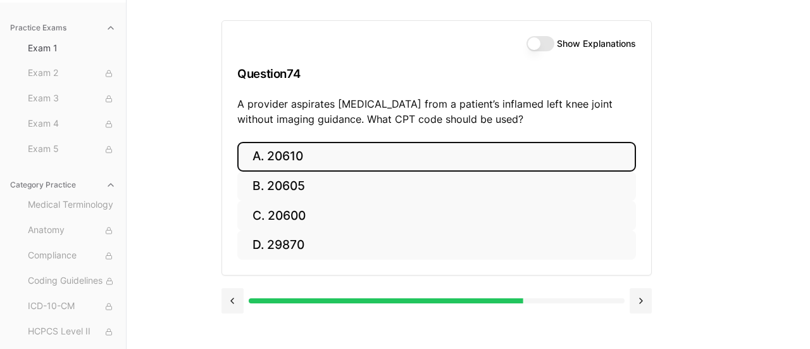
click at [377, 153] on button "A. 20610" at bounding box center [436, 157] width 399 height 30
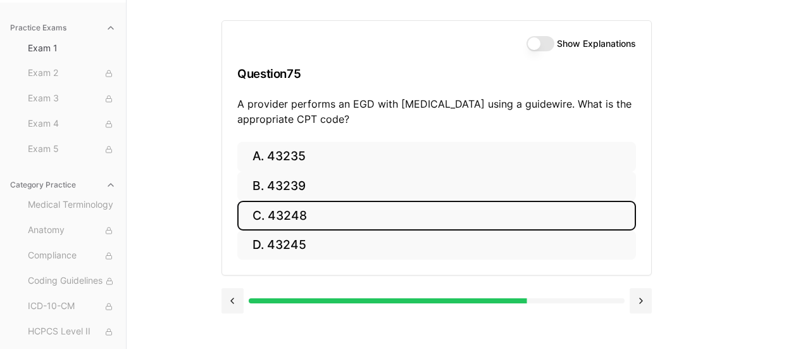
click at [326, 210] on button "C. 43248" at bounding box center [436, 216] width 399 height 30
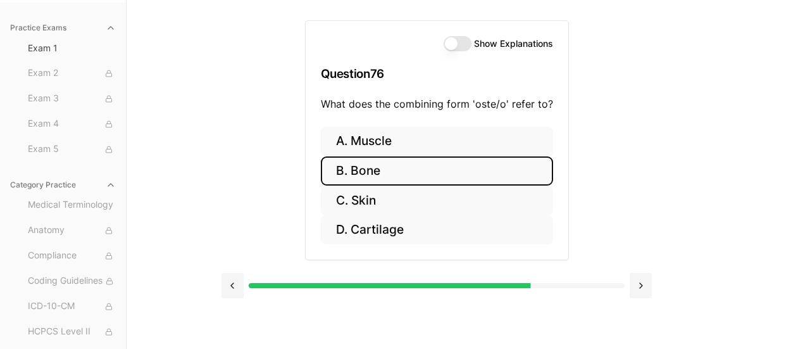
click at [401, 165] on button "B. Bone" at bounding box center [437, 171] width 232 height 30
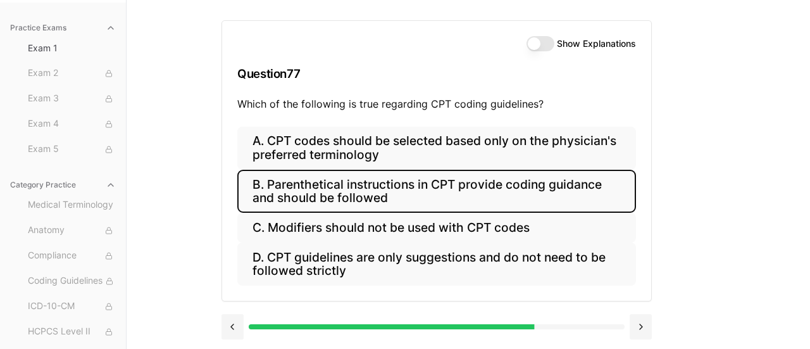
click at [470, 186] on button "B. Parenthetical instructions in CPT provide coding guidance and should be foll…" at bounding box center [436, 191] width 399 height 43
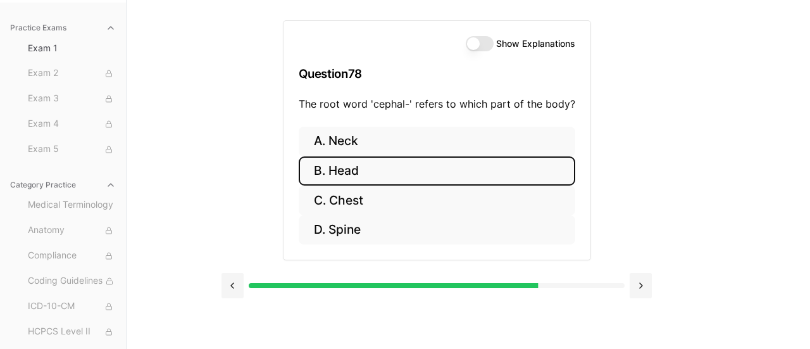
click at [396, 166] on button "B. Head" at bounding box center [437, 171] width 277 height 30
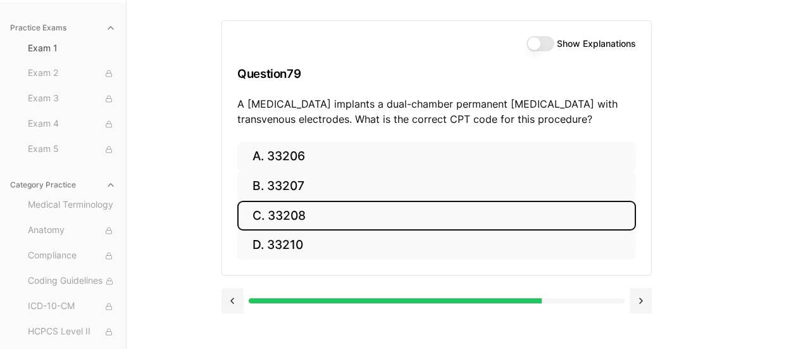
click at [356, 211] on button "C. 33208" at bounding box center [436, 216] width 399 height 30
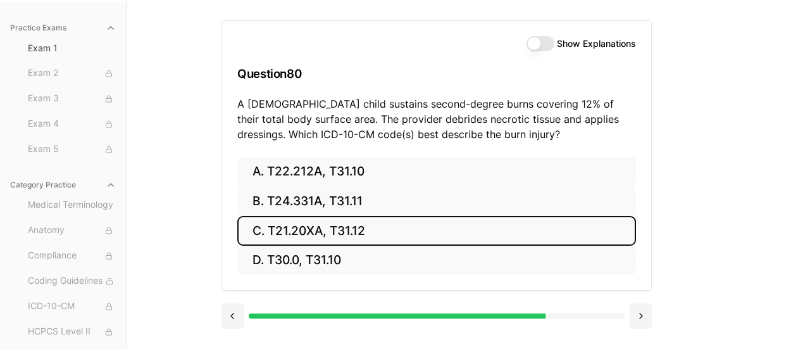
click at [368, 223] on button "C. T21.20XA, T31.12" at bounding box center [436, 231] width 399 height 30
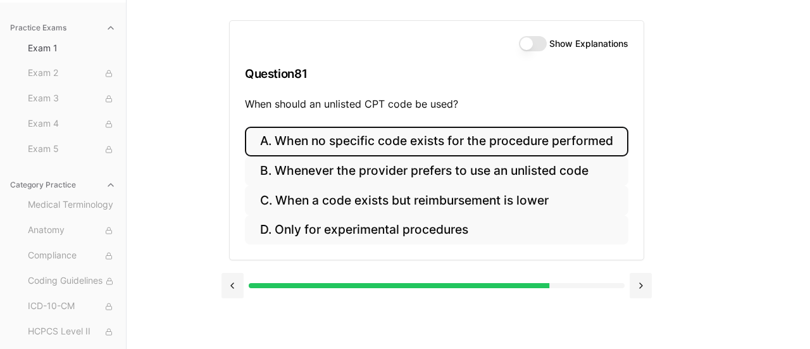
click at [512, 140] on button "A. When no specific code exists for the procedure performed" at bounding box center [436, 142] width 383 height 30
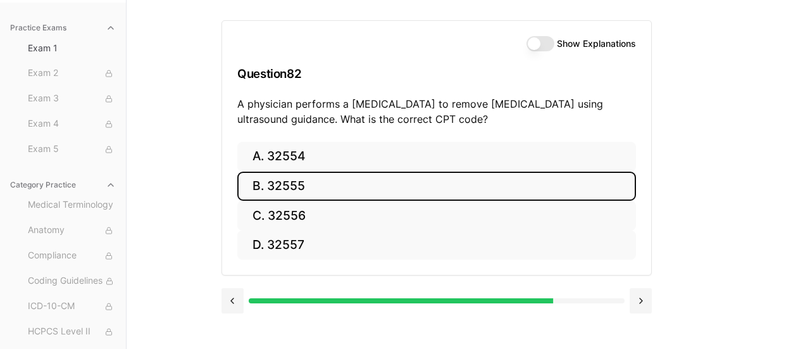
click at [392, 184] on button "B. 32555" at bounding box center [436, 186] width 399 height 30
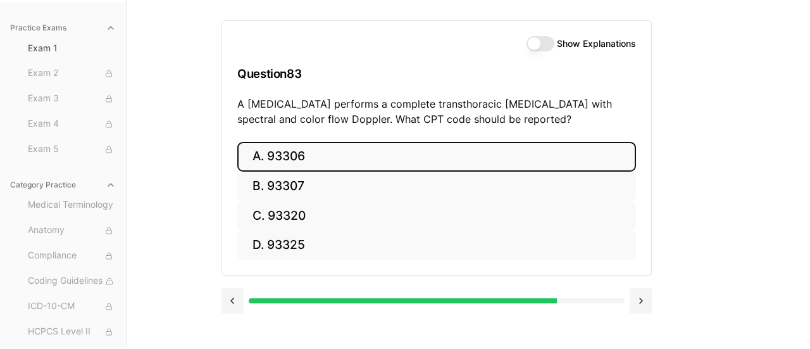
click at [487, 144] on button "A. 93306" at bounding box center [436, 157] width 399 height 30
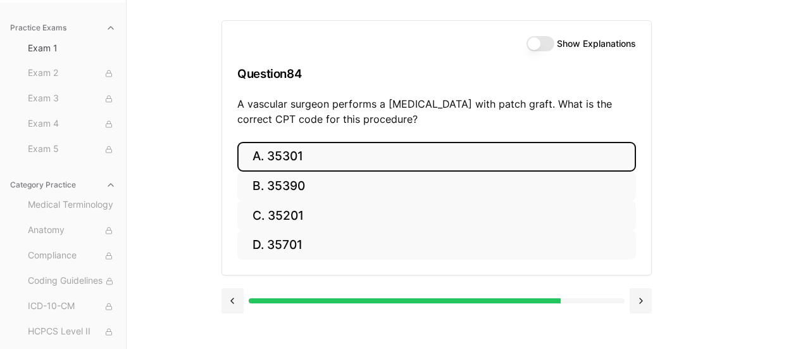
click at [420, 151] on button "A. 35301" at bounding box center [436, 157] width 399 height 30
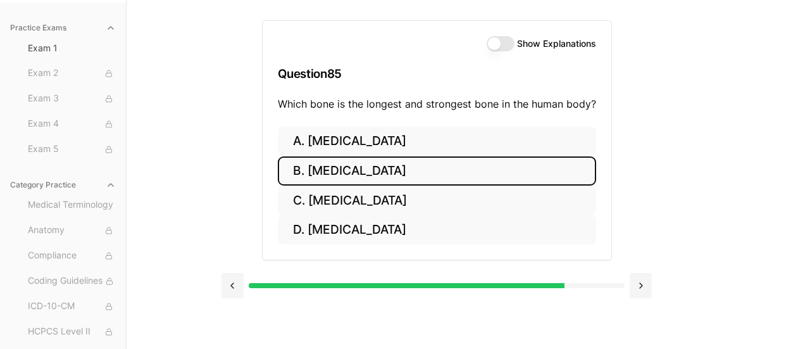
click at [369, 170] on button "B. [MEDICAL_DATA]" at bounding box center [437, 171] width 318 height 30
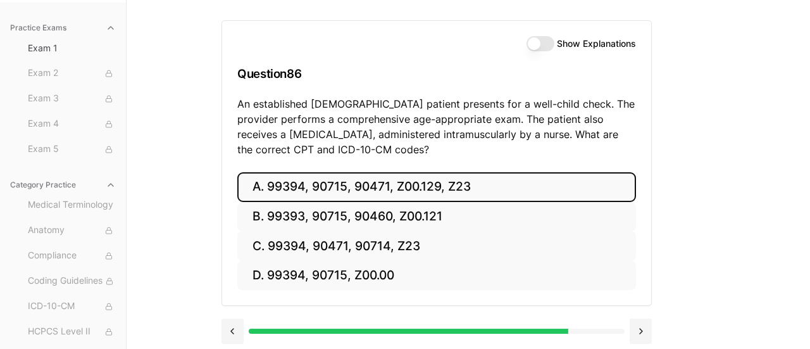
click at [480, 182] on button "A. 99394, 90715, 90471, Z00.129, Z23" at bounding box center [436, 187] width 399 height 30
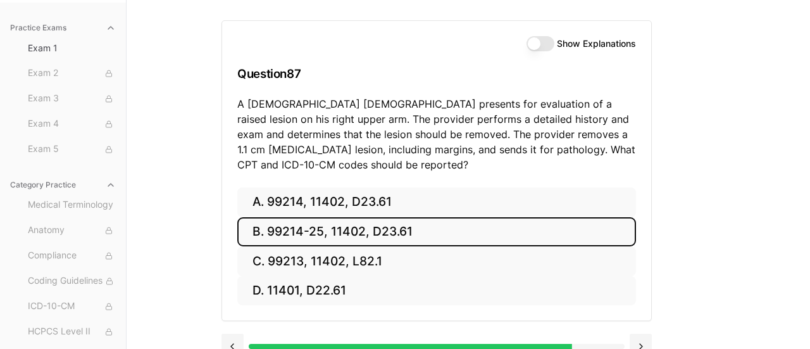
click at [399, 228] on button "B. 99214-25, 11402, D23.61" at bounding box center [436, 232] width 399 height 30
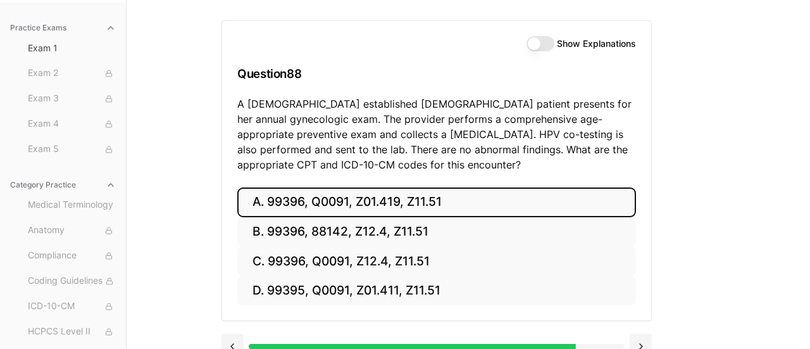
click at [456, 194] on button "A. 99396, Q0091, Z01.419, Z11.51" at bounding box center [436, 202] width 399 height 30
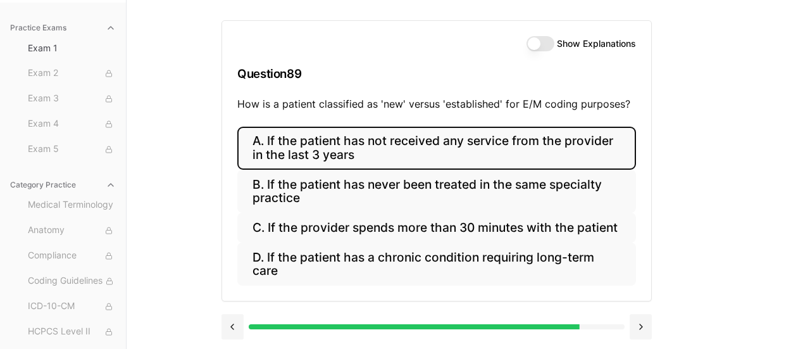
click at [520, 144] on button "A. If the patient has not received any service from the provider in the last 3 …" at bounding box center [436, 148] width 399 height 43
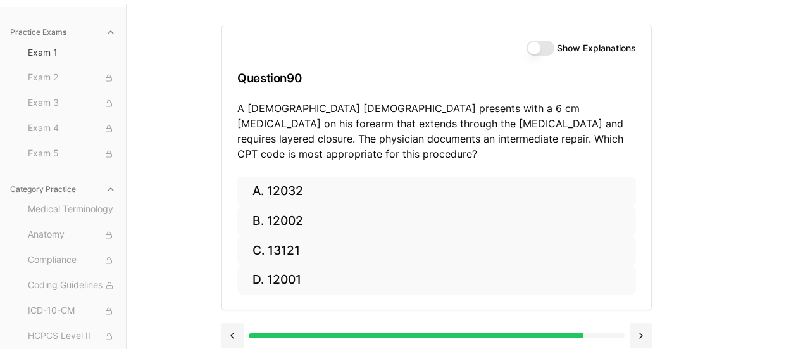
scroll to position [110, 0]
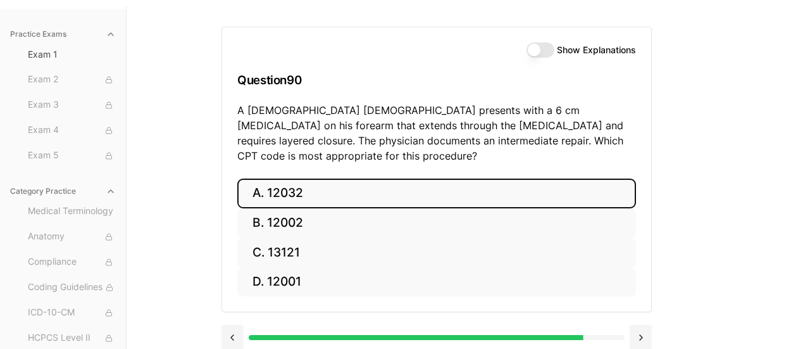
click at [357, 178] on button "A. 12032" at bounding box center [436, 193] width 399 height 30
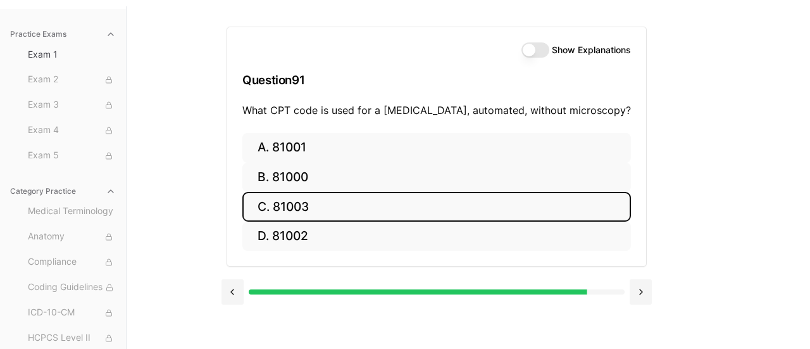
click at [378, 208] on button "C. 81003" at bounding box center [436, 207] width 389 height 30
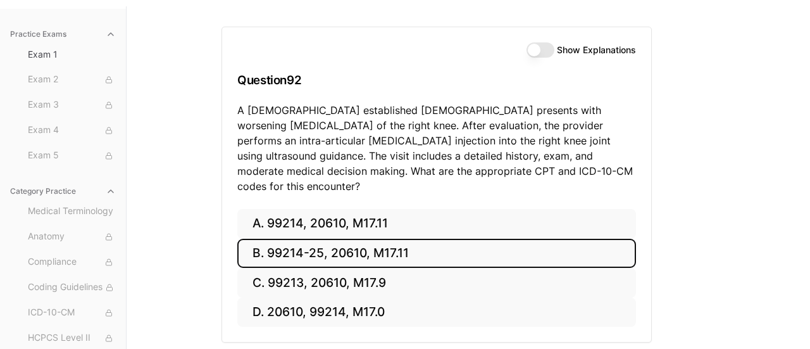
click at [413, 239] on button "B. 99214-25, 20610, M17.11" at bounding box center [436, 254] width 399 height 30
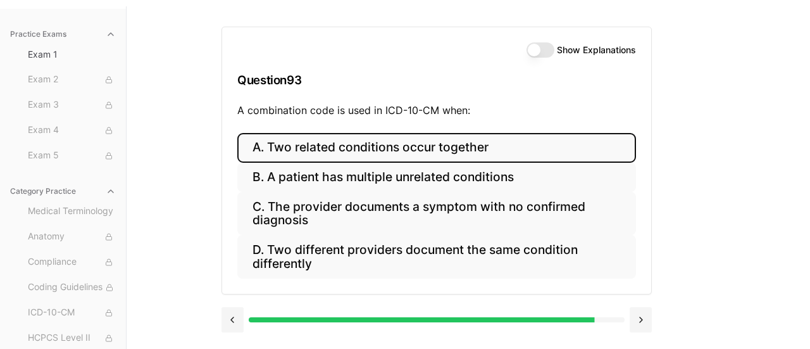
click at [481, 147] on button "A. Two related conditions occur together" at bounding box center [436, 148] width 399 height 30
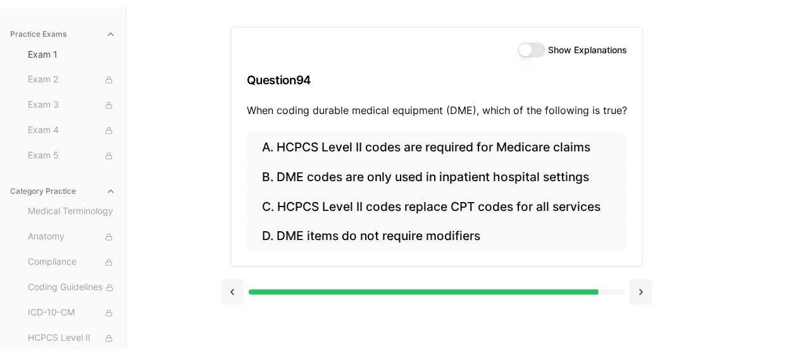
click at [532, 49] on button "Show Explanations" at bounding box center [532, 49] width 28 height 15
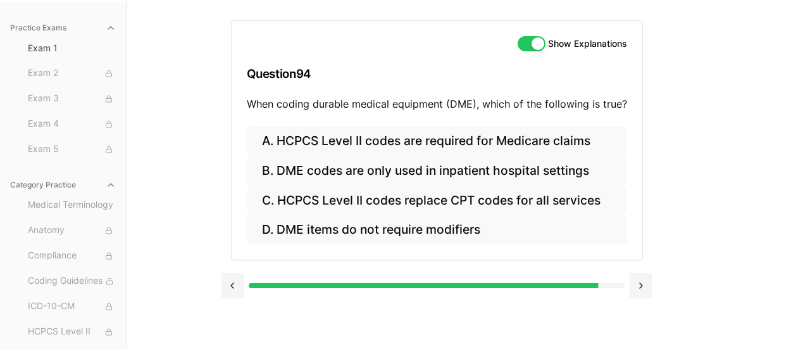
click at [528, 40] on button "Show Explanations" at bounding box center [532, 43] width 28 height 15
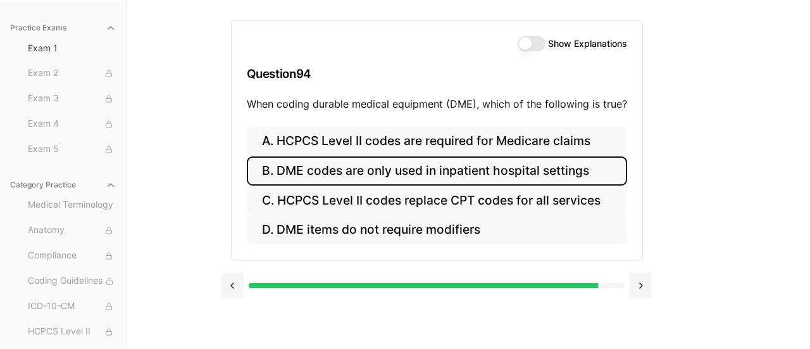
click at [448, 165] on button "B. DME codes are only used in inpatient hospital settings" at bounding box center [437, 171] width 380 height 30
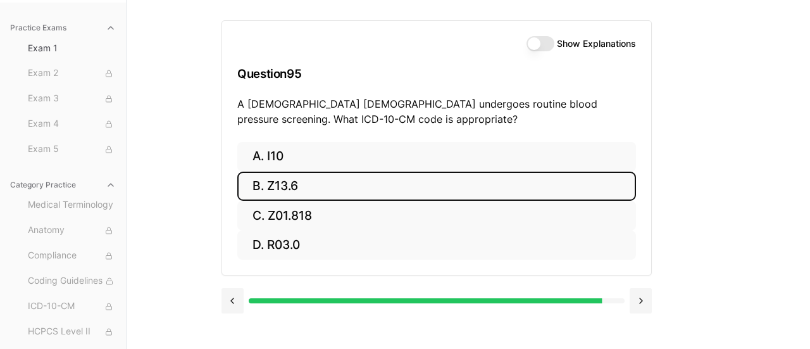
click at [392, 182] on button "B. Z13.6" at bounding box center [436, 186] width 399 height 30
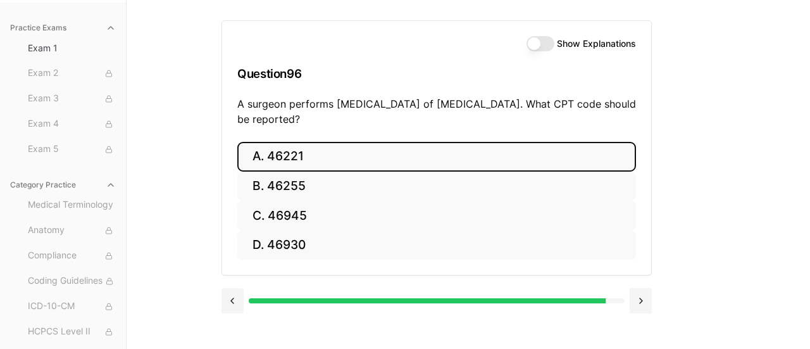
click at [372, 151] on button "A. 46221" at bounding box center [436, 157] width 399 height 30
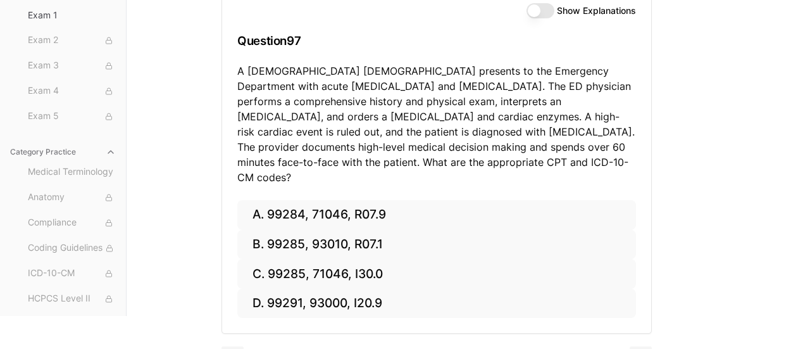
scroll to position [152, 0]
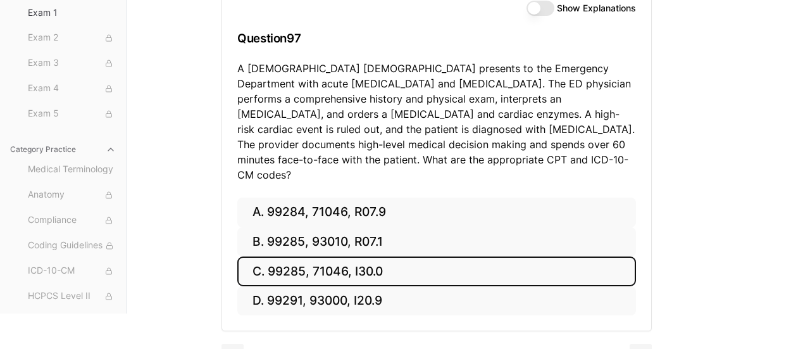
click at [385, 256] on button "C. 99285, 71046, I30.0" at bounding box center [436, 271] width 399 height 30
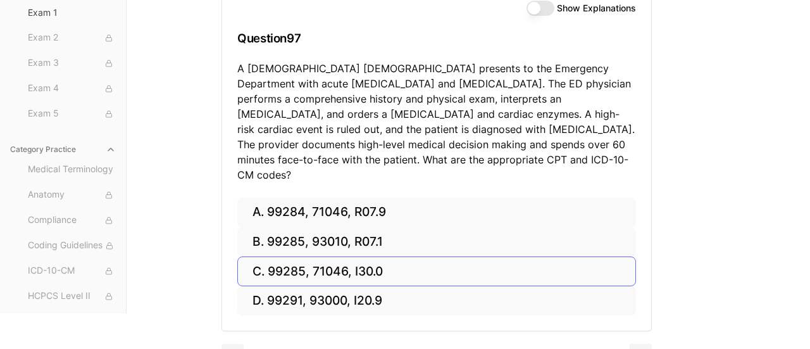
scroll to position [116, 0]
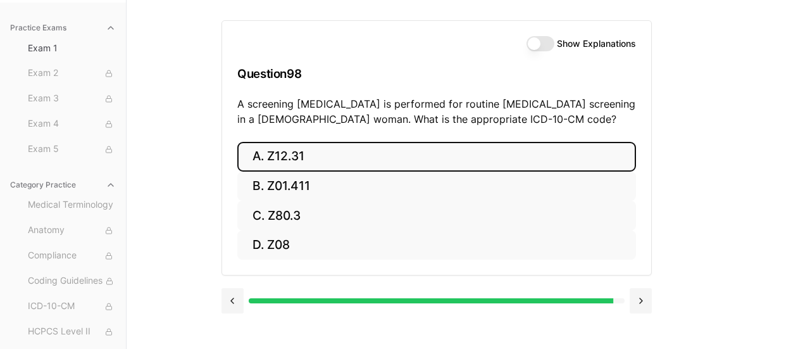
click at [366, 151] on button "A. Z12.31" at bounding box center [436, 157] width 399 height 30
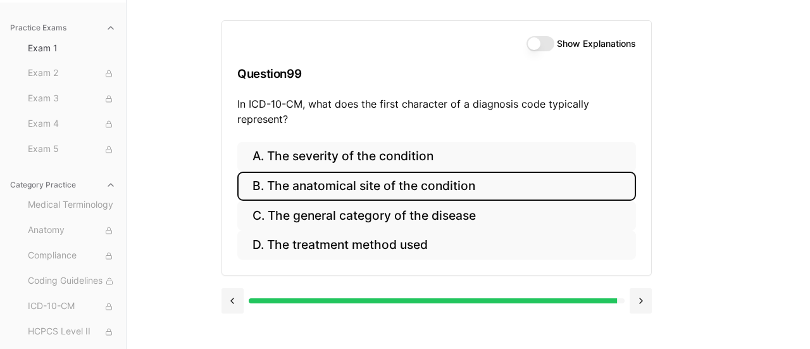
click at [510, 182] on button "B. The anatomical site of the condition" at bounding box center [436, 186] width 399 height 30
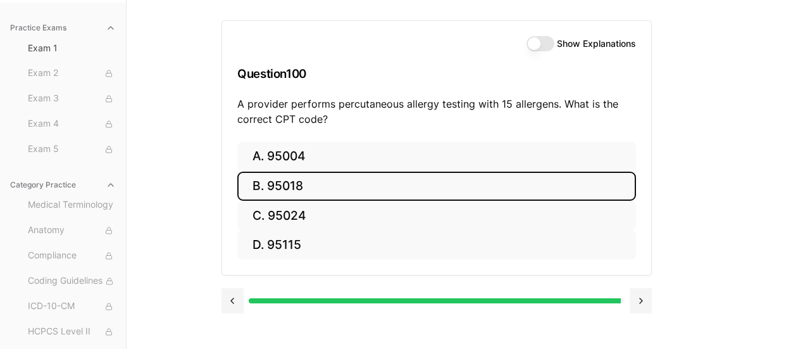
click at [363, 187] on button "B. 95018" at bounding box center [436, 186] width 399 height 30
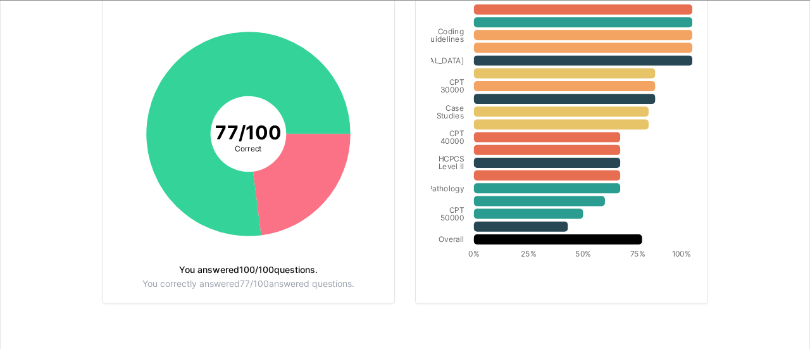
scroll to position [0, 0]
